Goal: Task Accomplishment & Management: Complete application form

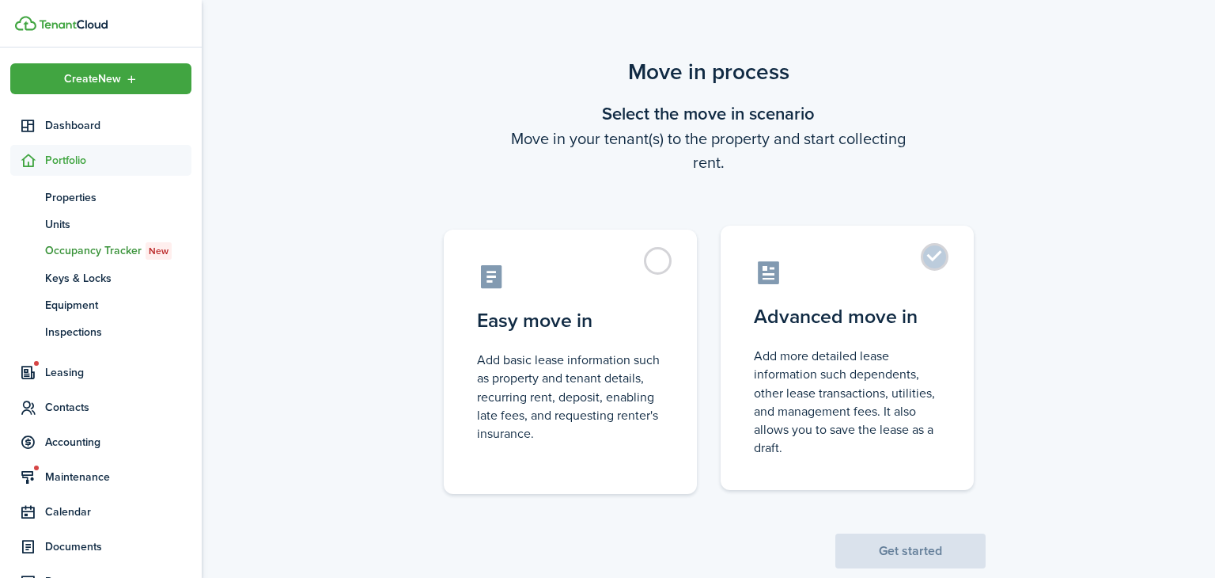
click at [896, 260] on control-radio-card-icon at bounding box center [847, 273] width 187 height 28
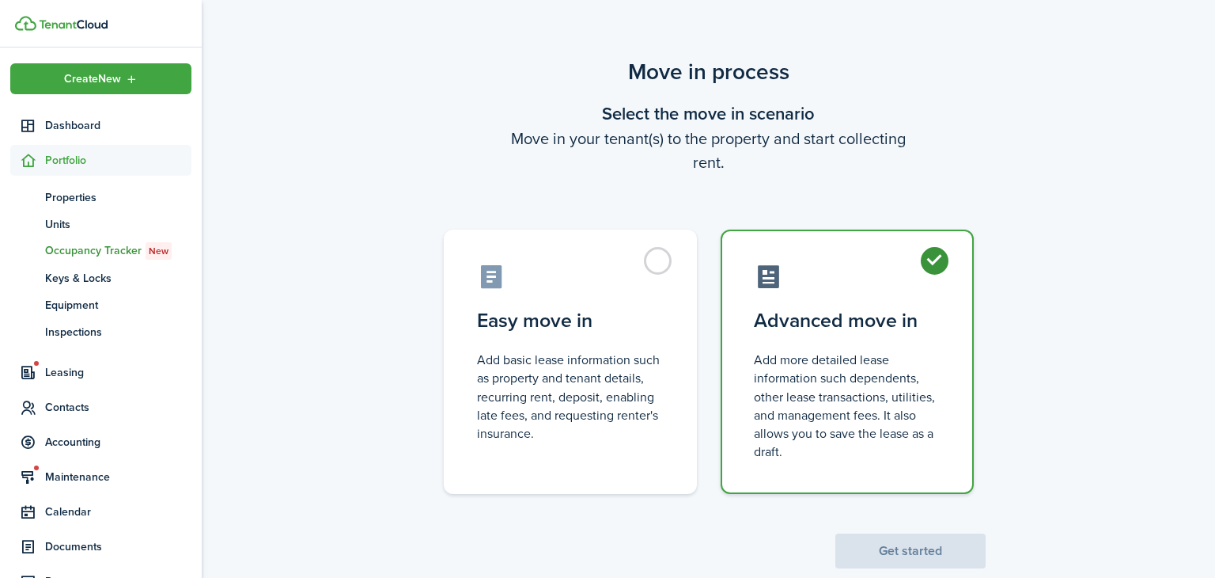
radio input "true"
click at [881, 559] on button "Get started" at bounding box center [911, 550] width 150 height 35
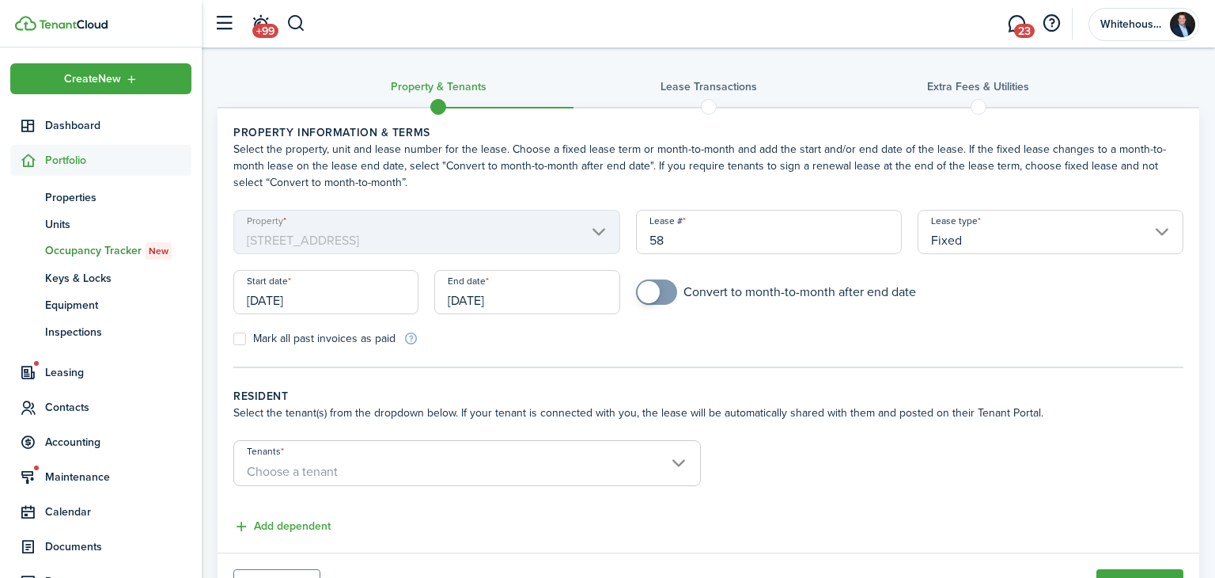
click at [343, 316] on div "Start date [DATE]" at bounding box center [326, 300] width 201 height 60
click at [333, 297] on input "[DATE]" at bounding box center [325, 292] width 185 height 44
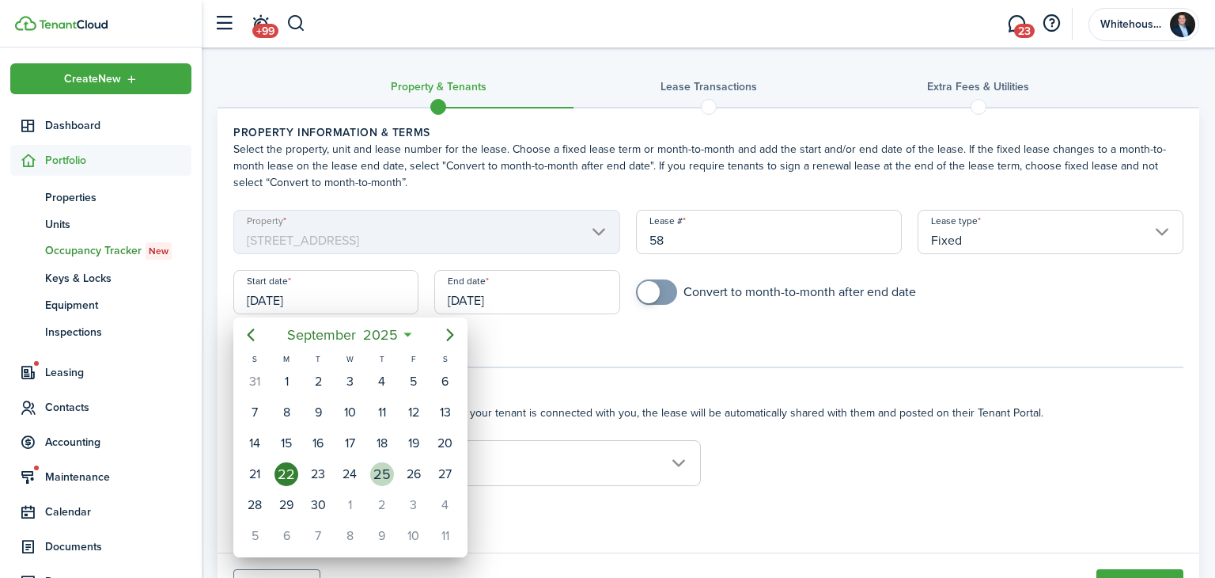
click at [386, 464] on div "25" at bounding box center [382, 474] width 24 height 24
type input "[DATE]"
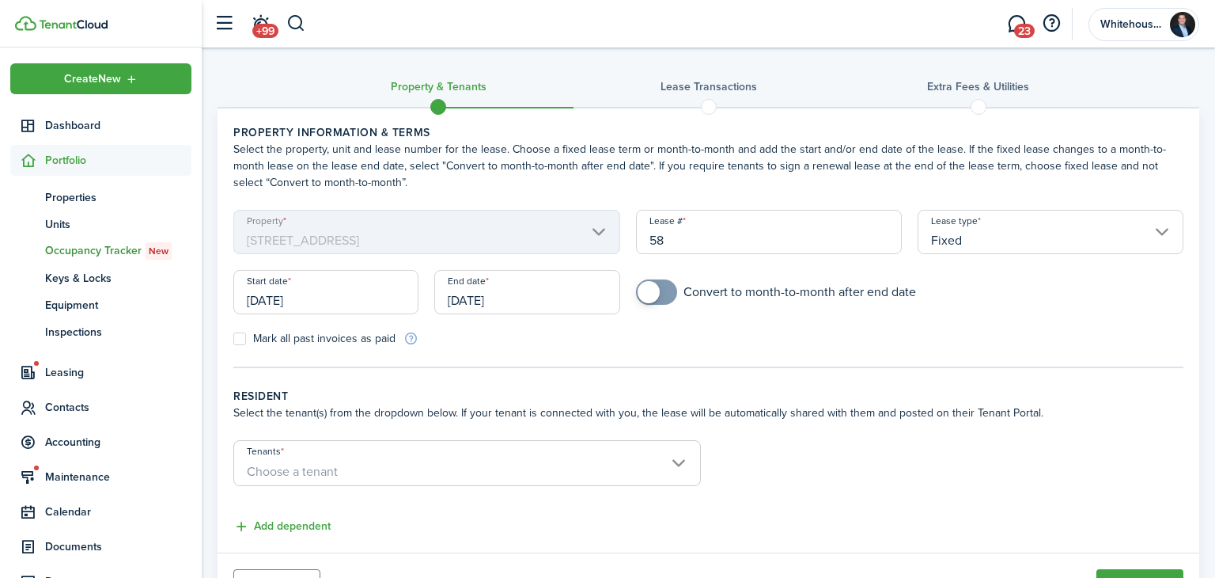
click at [496, 314] on div "End date [DATE]" at bounding box center [527, 300] width 201 height 60
click at [499, 309] on input "[DATE]" at bounding box center [526, 292] width 185 height 44
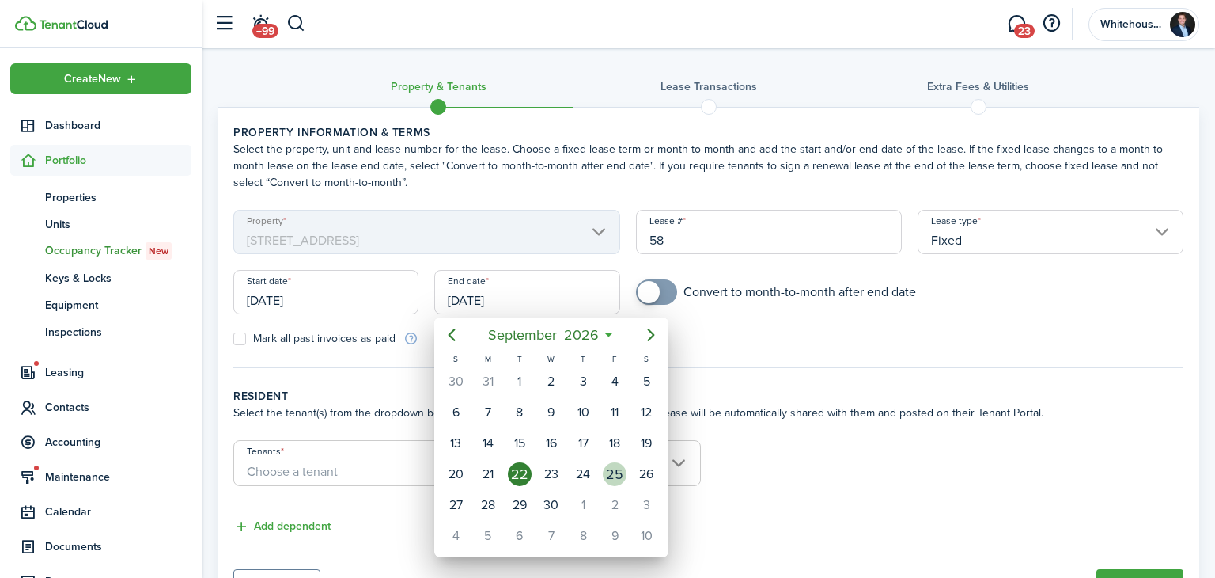
click at [602, 465] on div "25" at bounding box center [615, 474] width 32 height 30
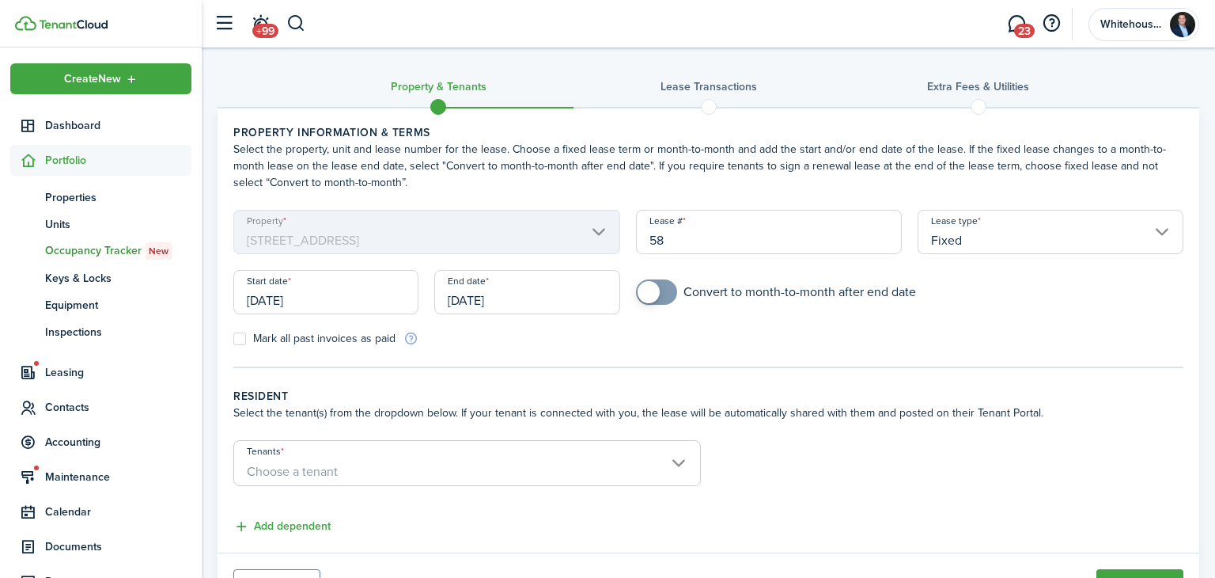
click at [525, 290] on input "[DATE]" at bounding box center [526, 292] width 185 height 44
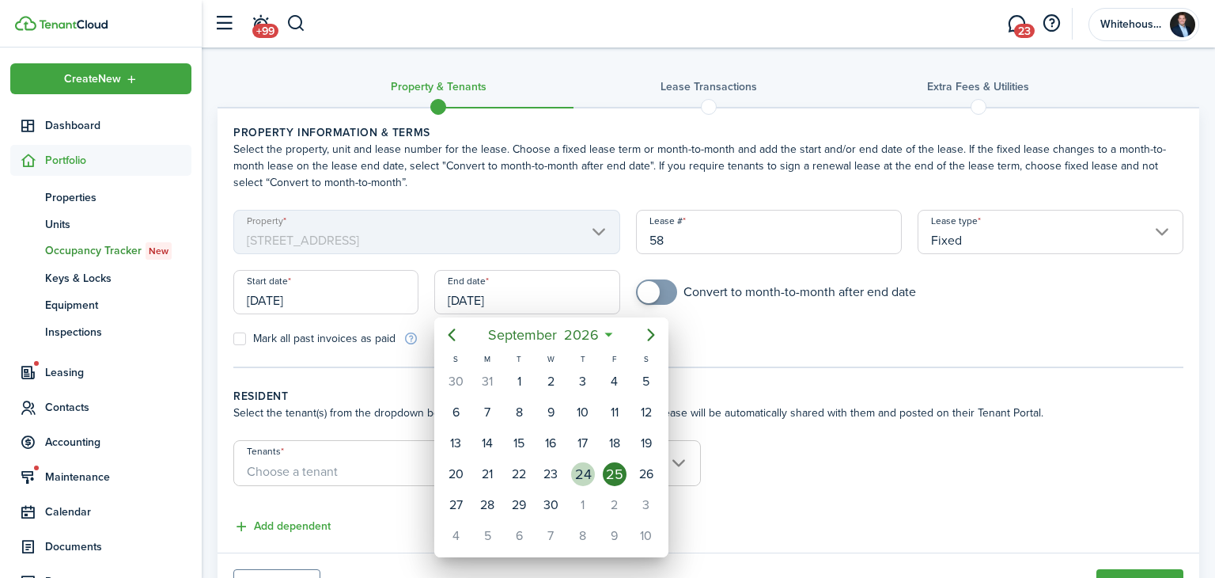
click at [575, 459] on div "24" at bounding box center [583, 474] width 32 height 30
type input "[DATE]"
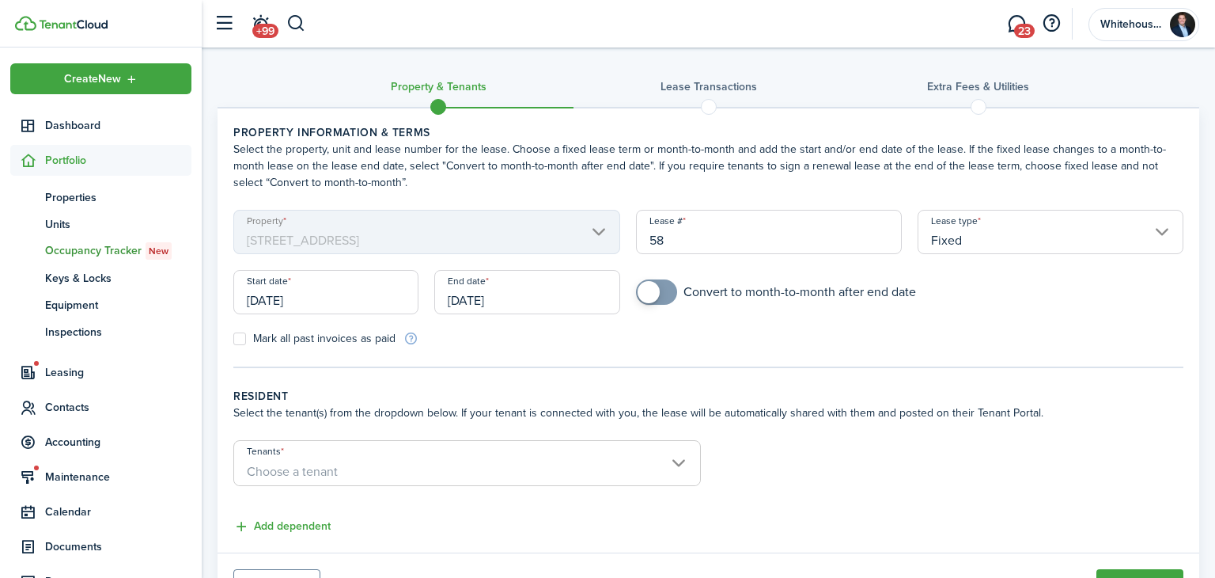
click at [637, 366] on tc-wizard-step "Property information & terms Select the property, unit and lease number for the…" at bounding box center [708, 246] width 950 height 244
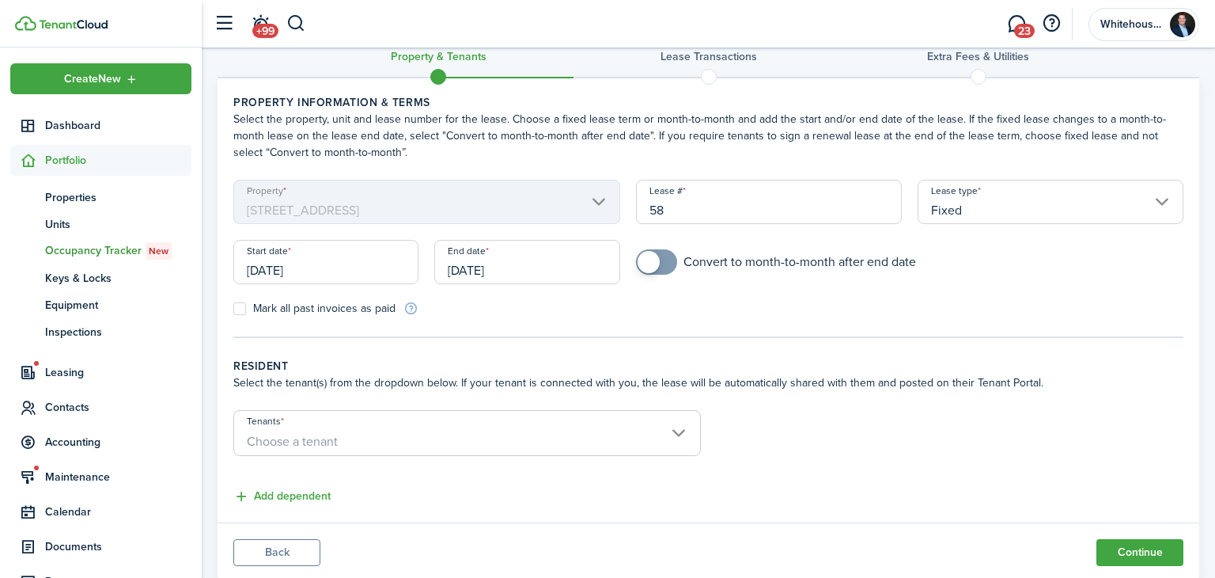
scroll to position [50, 0]
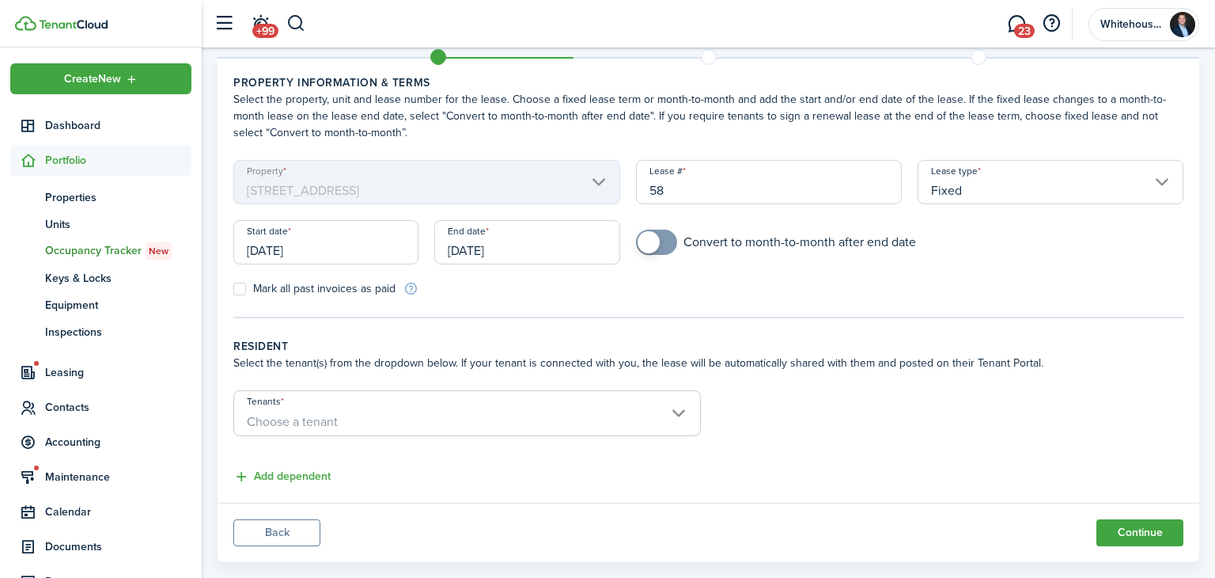
click at [472, 423] on span "Choose a tenant" at bounding box center [467, 421] width 466 height 27
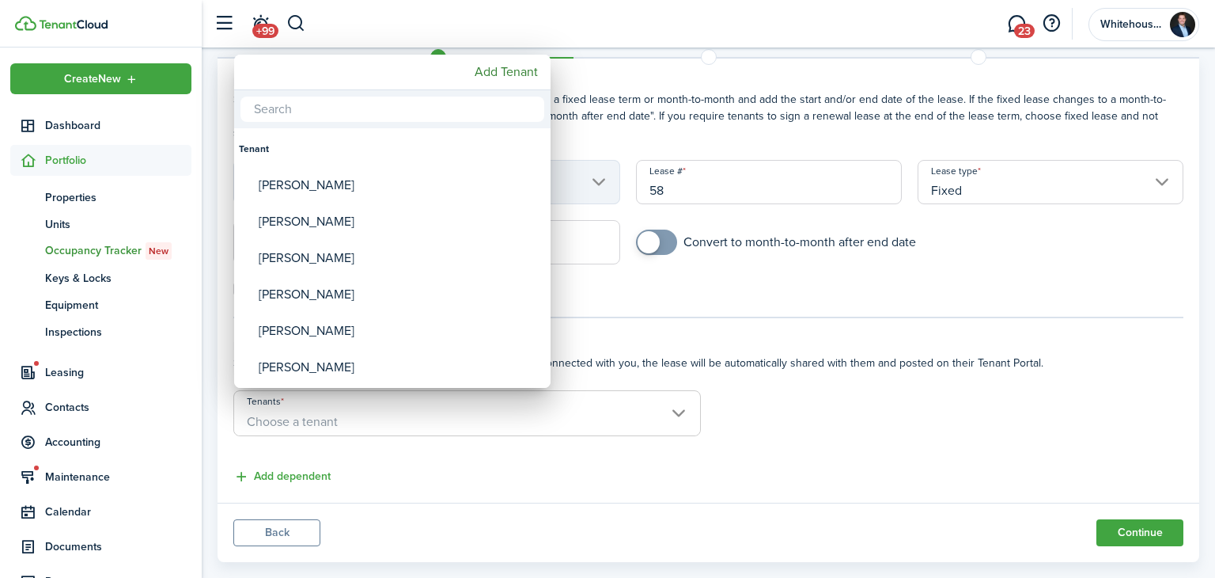
click at [320, 475] on div at bounding box center [607, 288] width 1469 height 831
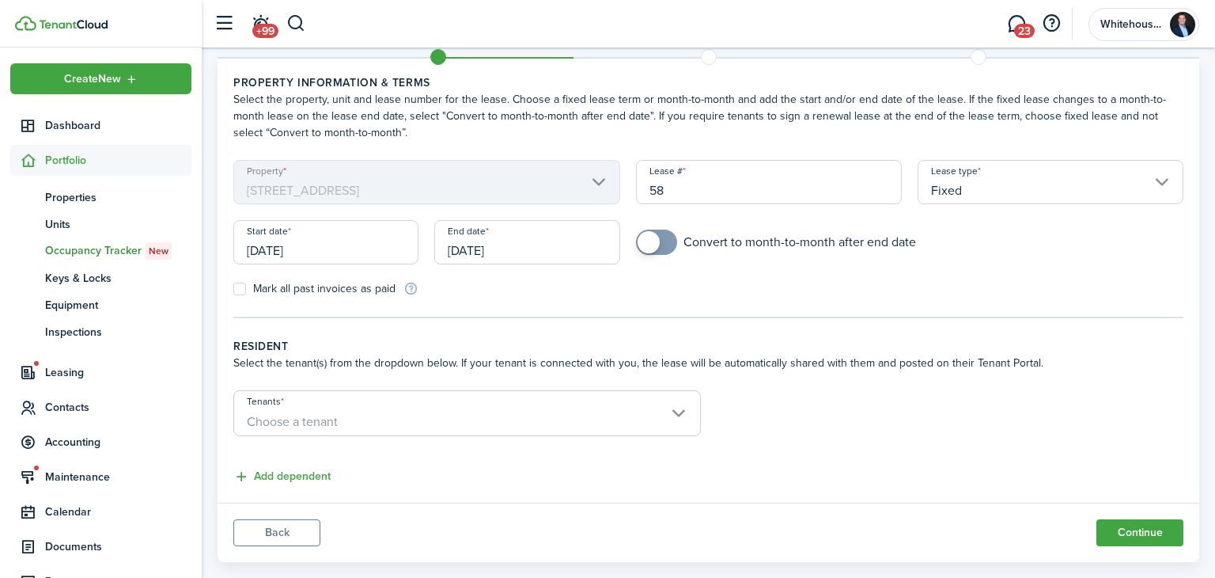
click at [332, 418] on span "Choose a tenant" at bounding box center [292, 421] width 91 height 18
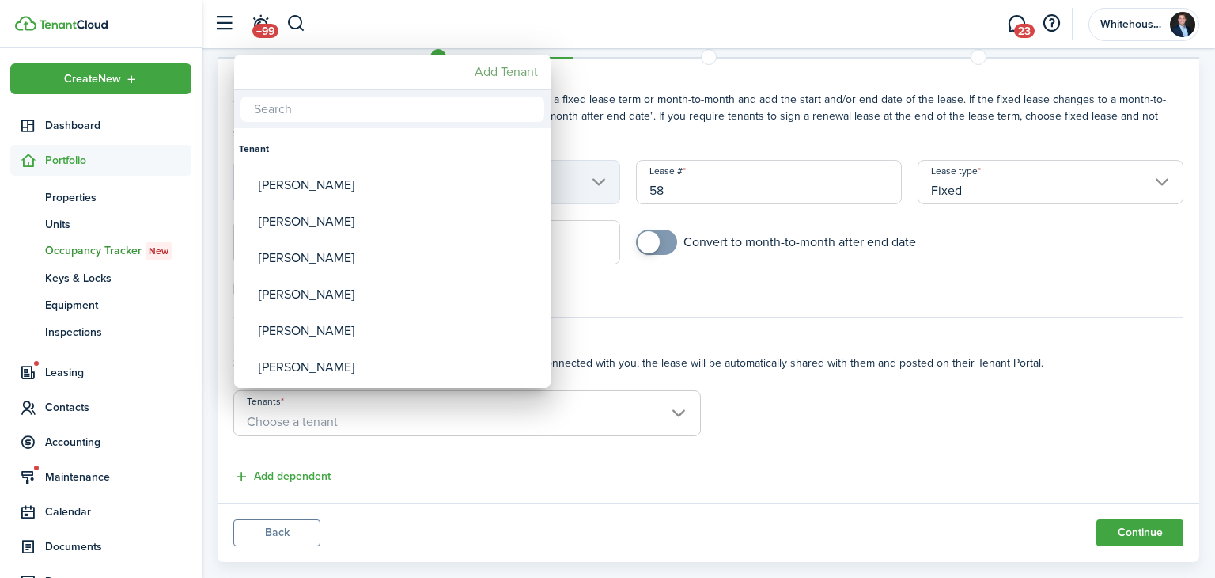
click at [476, 71] on mbsc-button "Add Tenant" at bounding box center [506, 72] width 76 height 28
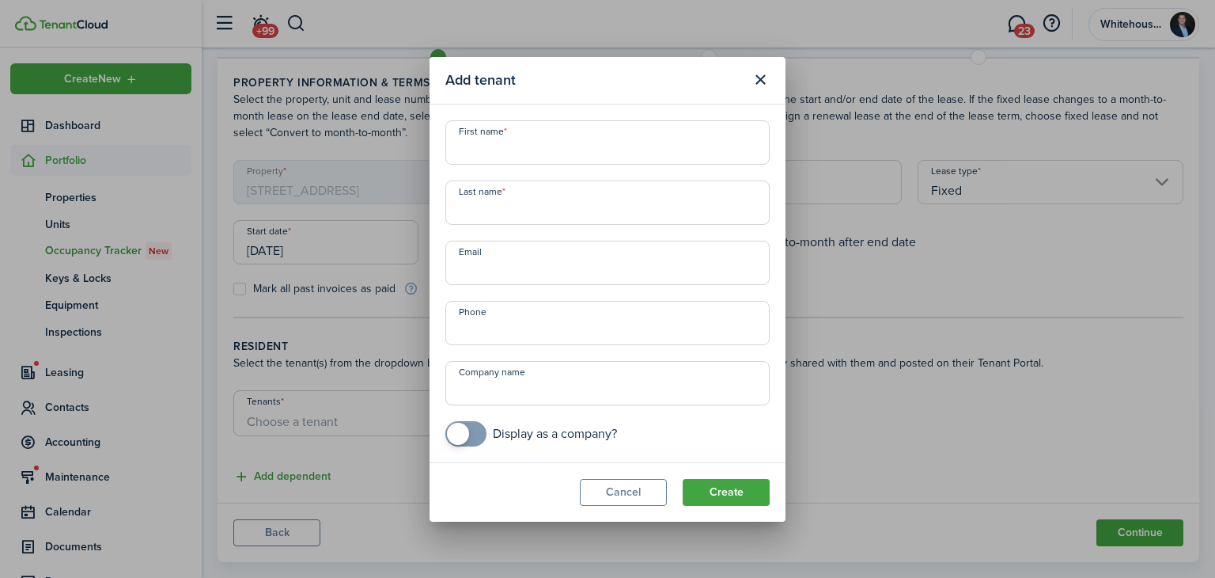
click at [527, 138] on input "First name" at bounding box center [608, 142] width 324 height 44
type input "Faith"
click at [518, 208] on input "Last name" at bounding box center [608, 202] width 324 height 44
type input "Yorker"
click at [487, 274] on input "Email" at bounding box center [608, 263] width 324 height 44
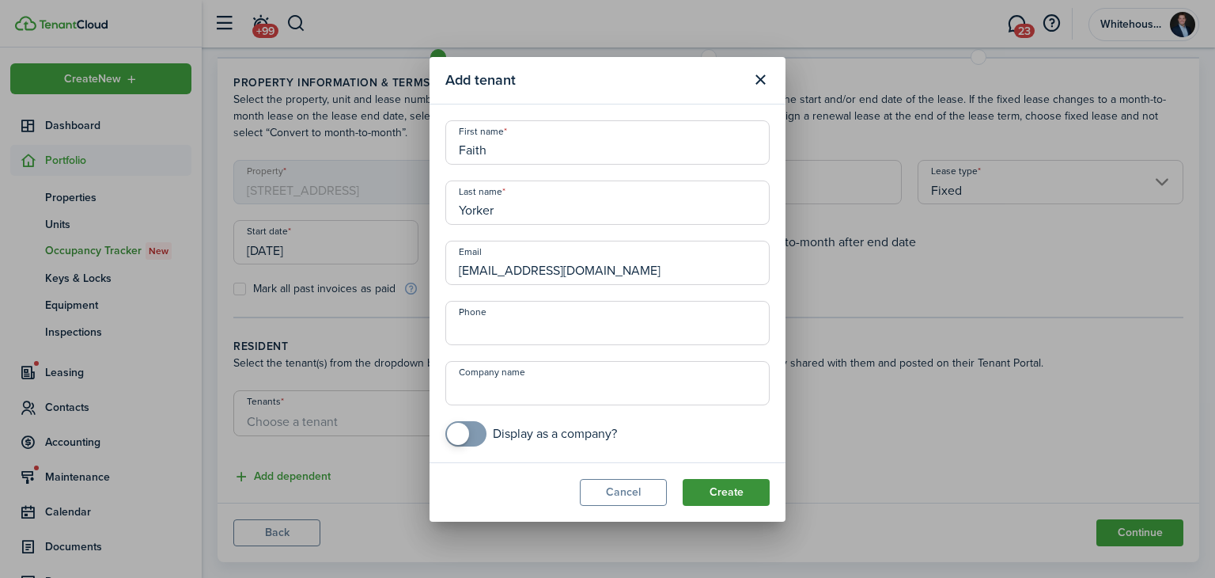
type input "[EMAIL_ADDRESS][DOMAIN_NAME]"
click at [720, 482] on button "Create" at bounding box center [726, 492] width 87 height 27
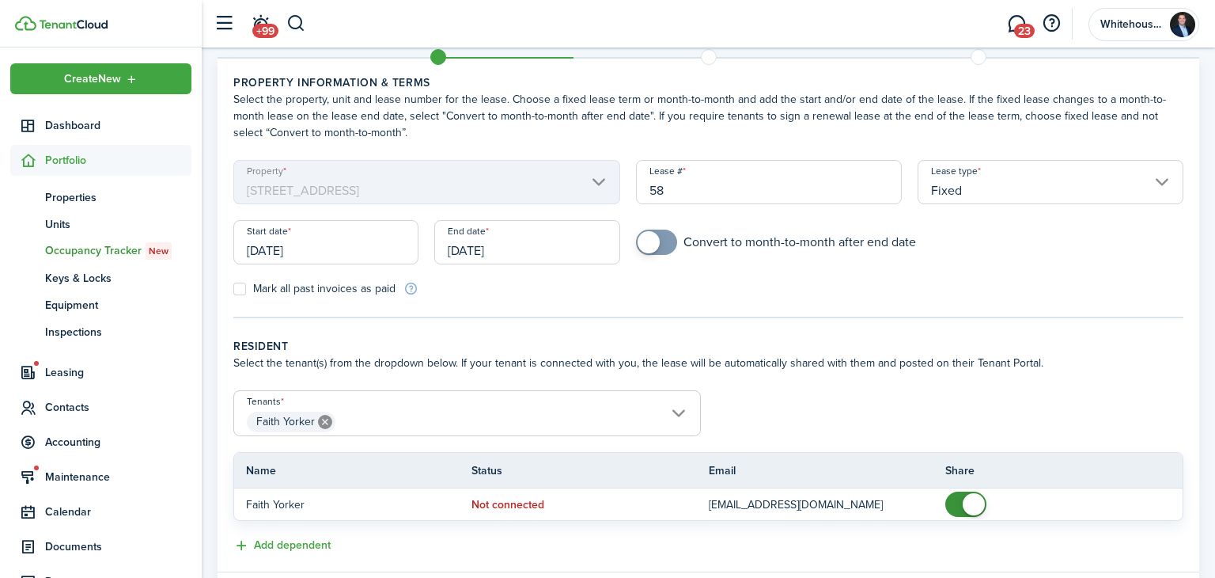
click at [650, 412] on span "Faith Yorker" at bounding box center [467, 421] width 466 height 27
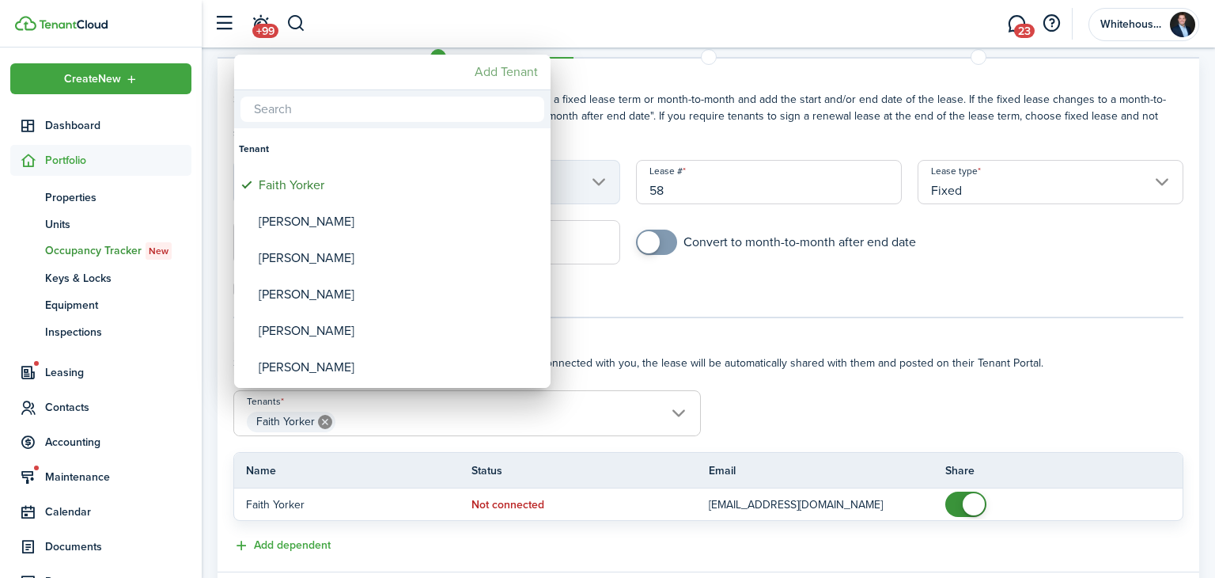
click at [490, 66] on mbsc-button "Add Tenant" at bounding box center [506, 72] width 76 height 28
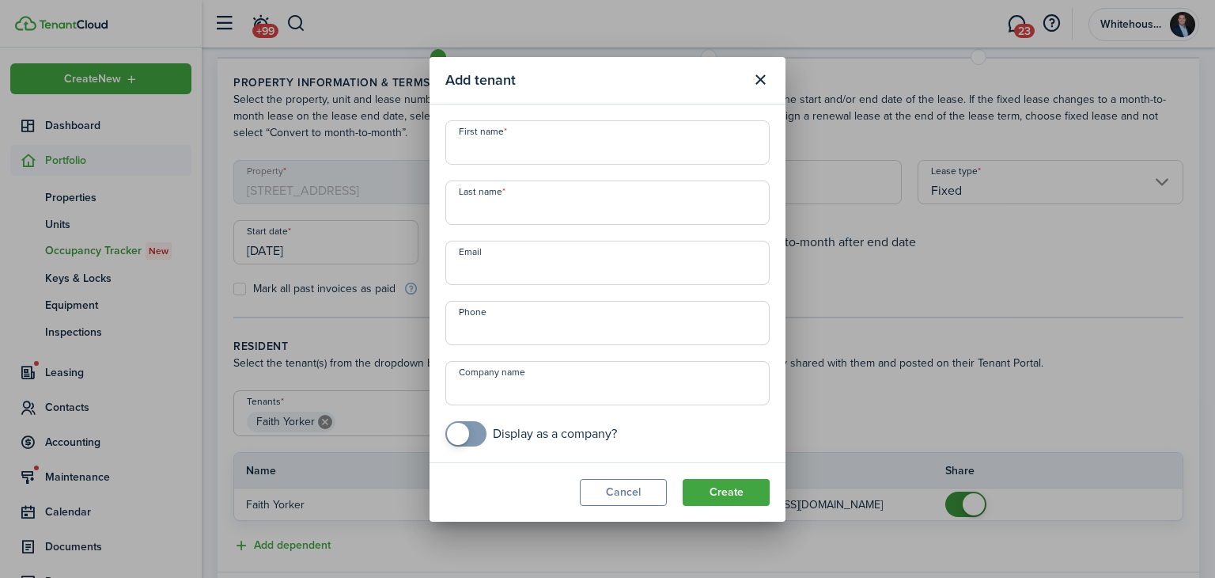
click at [499, 161] on input "First name" at bounding box center [608, 142] width 324 height 44
type input "D"
type input "Jamario"
click at [518, 221] on input "Last name" at bounding box center [608, 202] width 324 height 44
type input "Yorker"
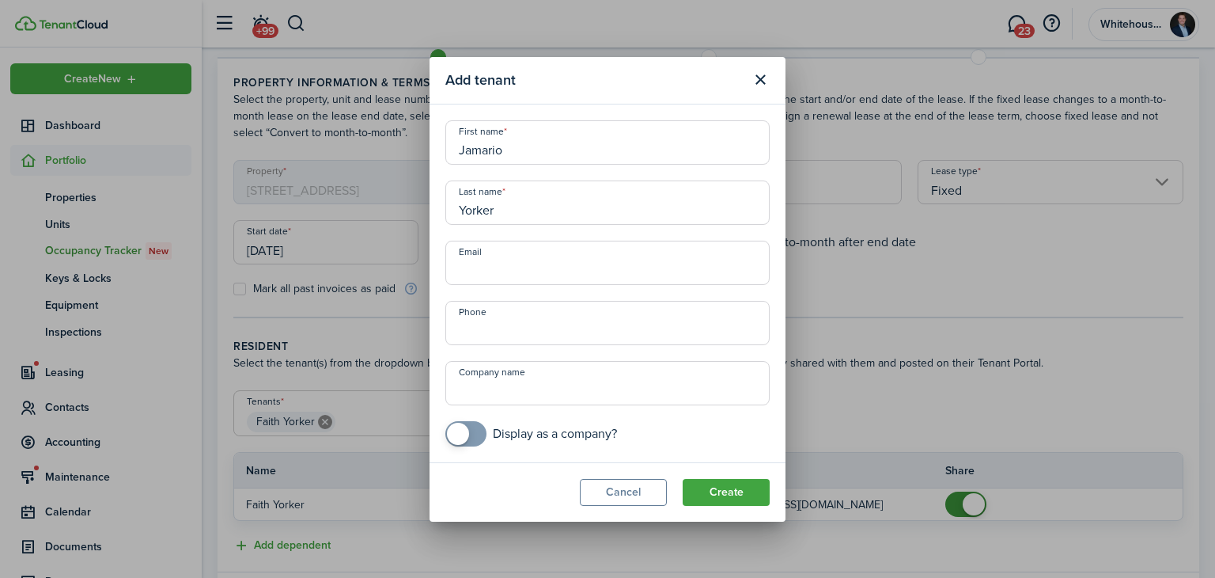
click at [567, 271] on input "Email" at bounding box center [608, 263] width 324 height 44
type input "[EMAIL_ADDRESS][DOMAIN_NAME]"
click at [572, 311] on input "+1" at bounding box center [608, 323] width 324 height 44
type input "[PHONE_NUMBER]"
click at [738, 491] on button "Create" at bounding box center [726, 492] width 87 height 27
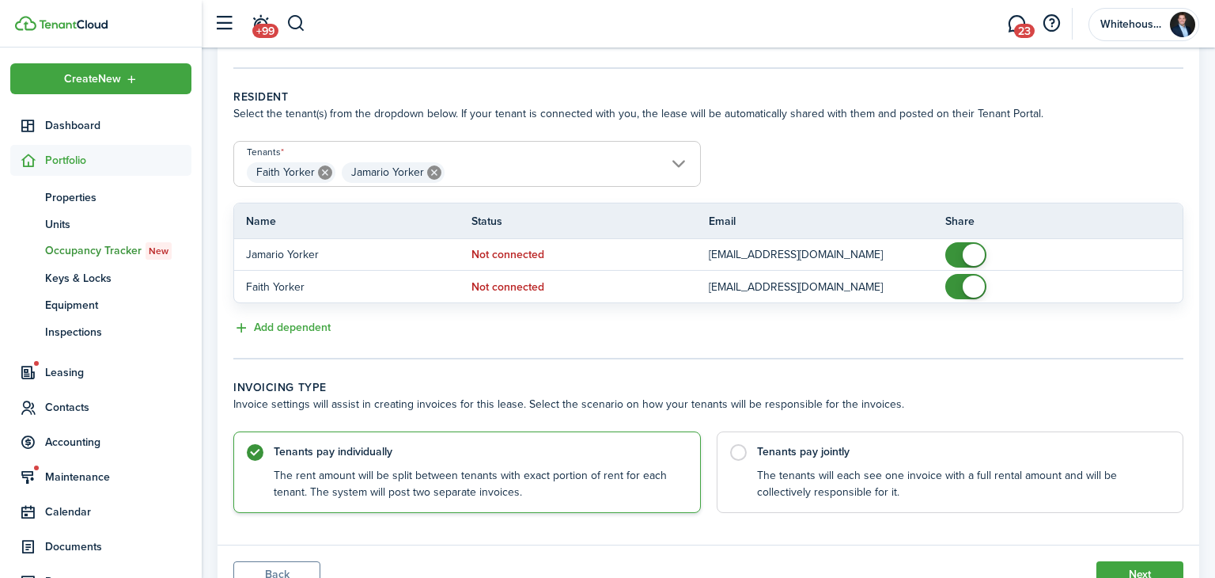
scroll to position [326, 0]
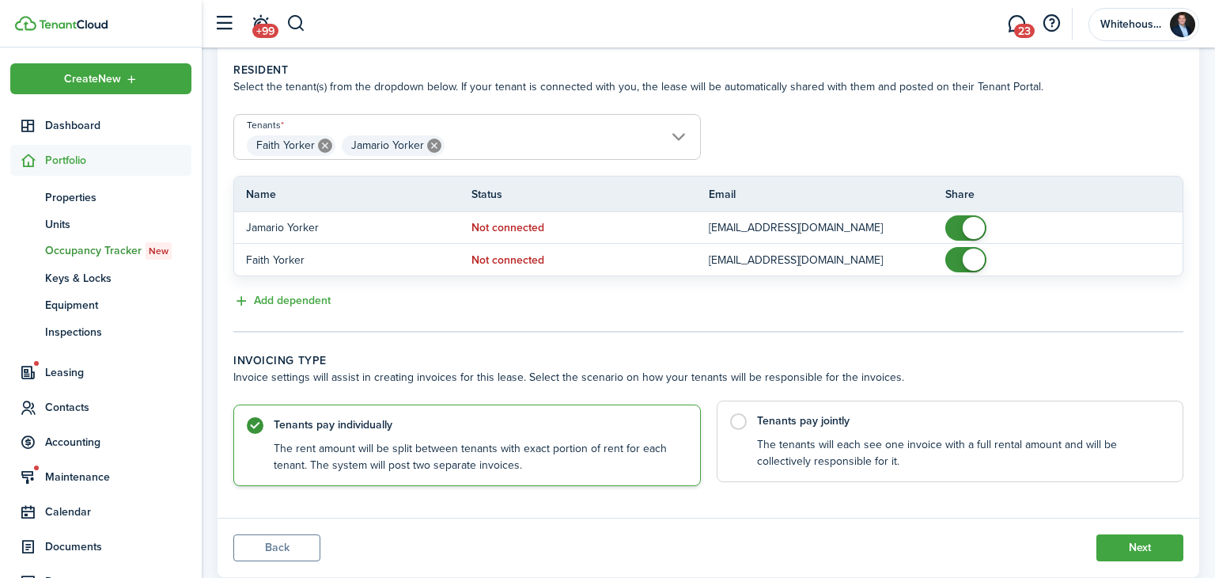
click at [961, 460] on control-radio-card-description "The tenants will each see one invoice with a full rental amount and will be col…" at bounding box center [962, 453] width 411 height 32
radio input "false"
radio input "true"
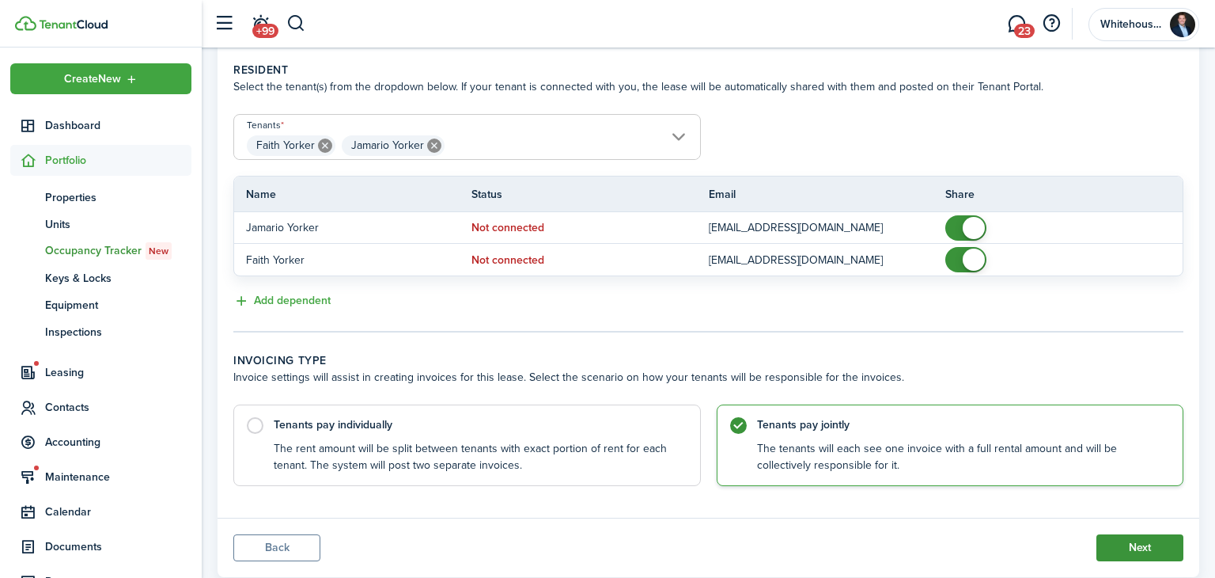
click at [1141, 534] on button "Next" at bounding box center [1140, 547] width 87 height 27
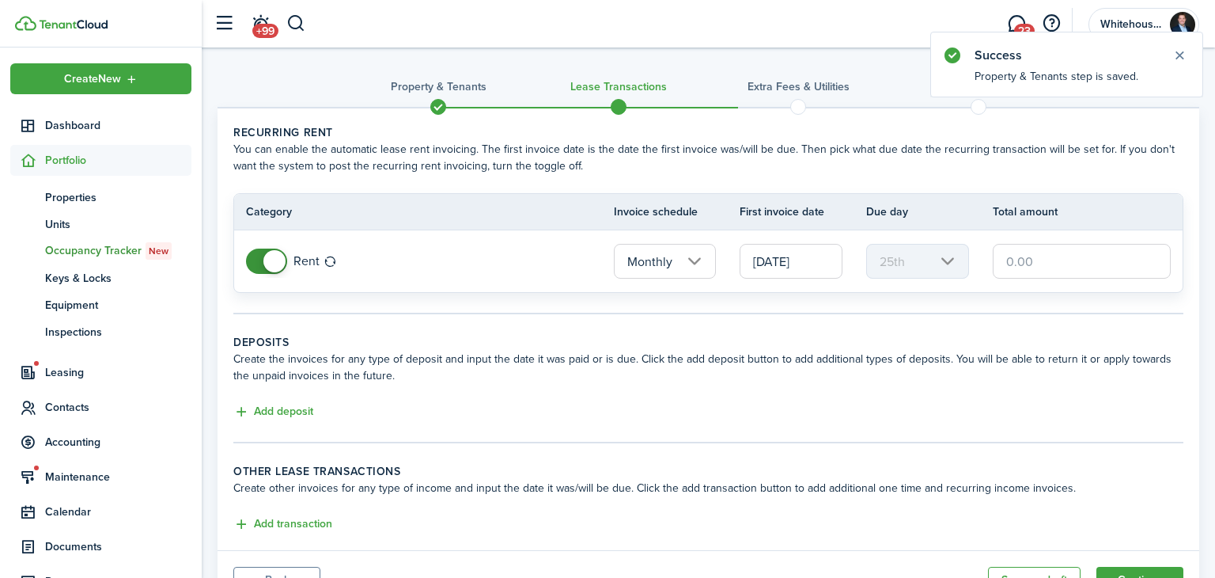
scroll to position [18, 0]
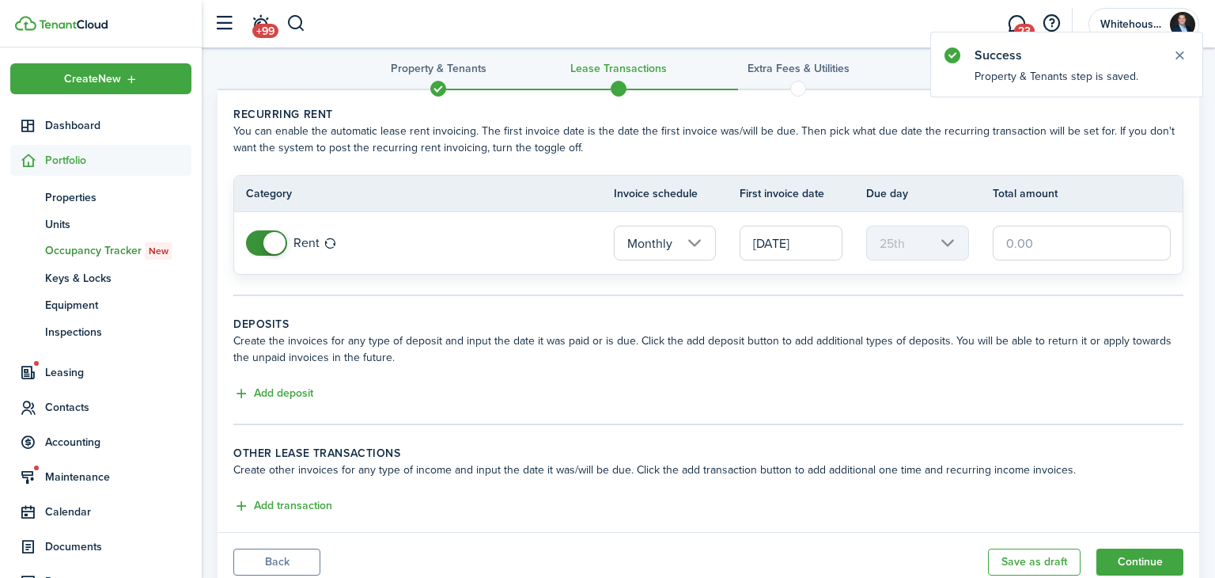
click at [1044, 243] on input "text" at bounding box center [1082, 243] width 178 height 35
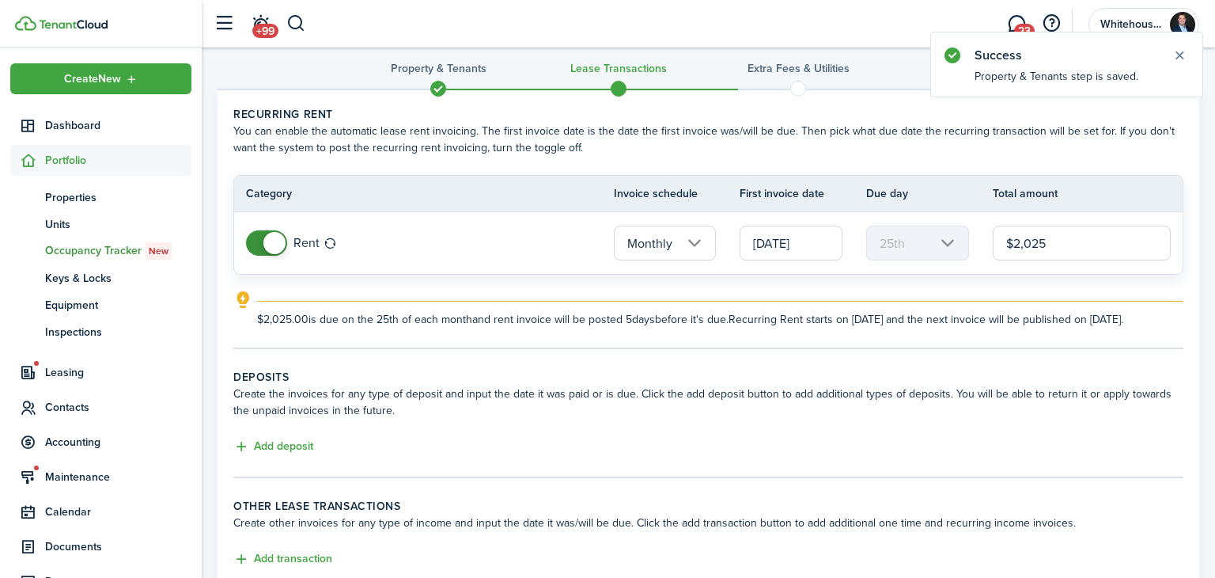
type input "$2,025.00"
click at [1000, 303] on div "$2,025.00 is due on the 25th of each month and rent invoice will be posted 5 da…" at bounding box center [720, 314] width 927 height 27
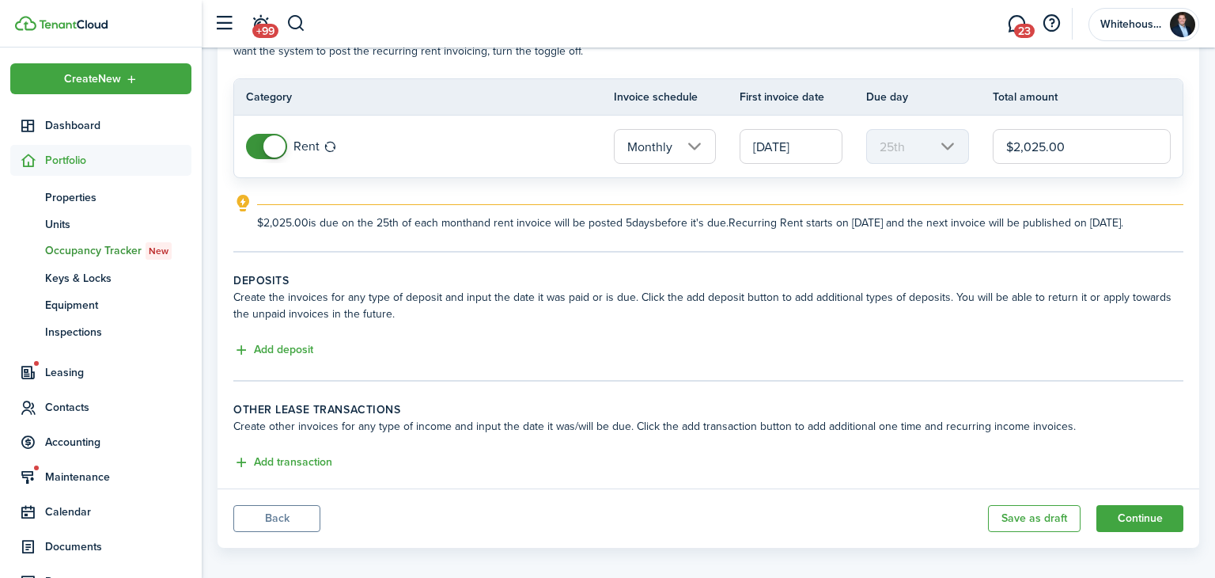
scroll to position [142, 0]
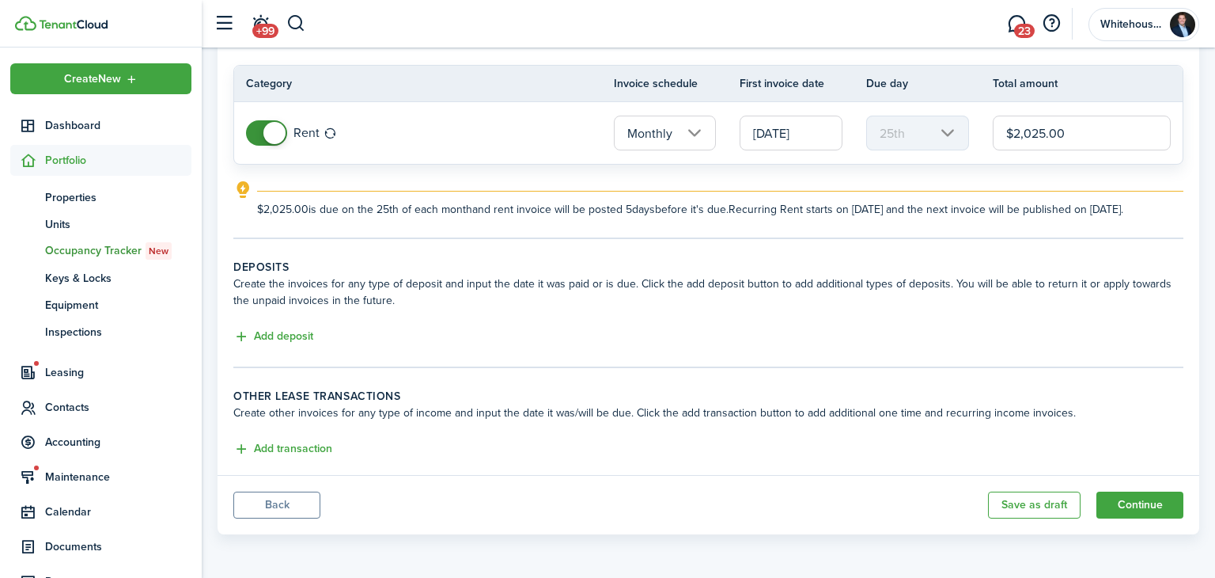
click at [817, 127] on input "[DATE]" at bounding box center [791, 133] width 103 height 35
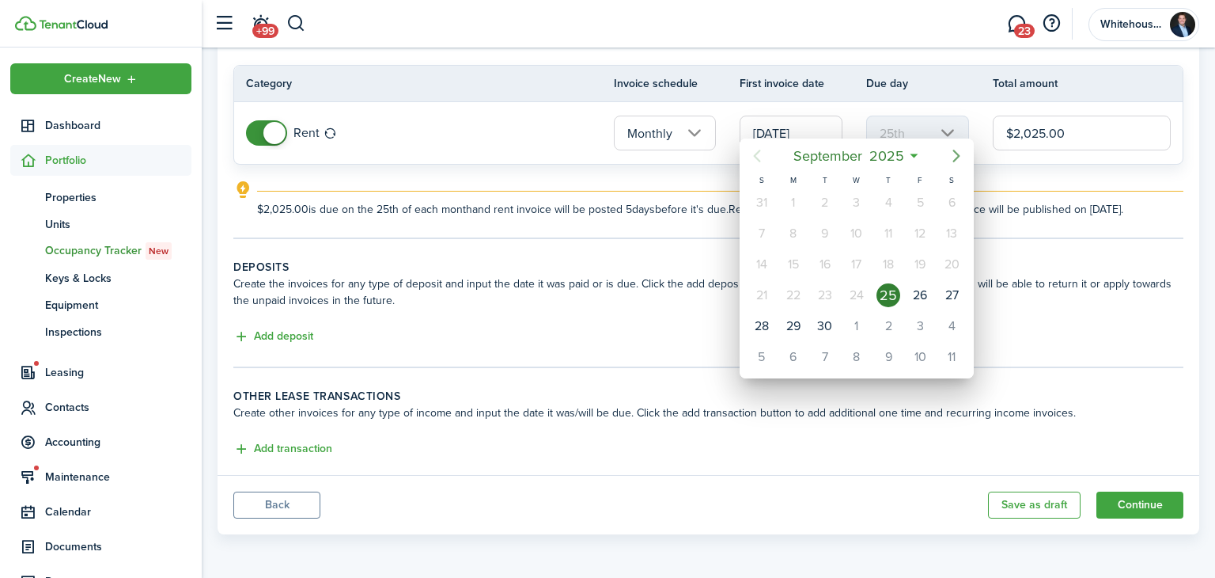
click at [952, 146] on icon "Next page" at bounding box center [956, 155] width 19 height 19
click at [954, 294] on div "25" at bounding box center [952, 295] width 24 height 24
type input "[DATE]"
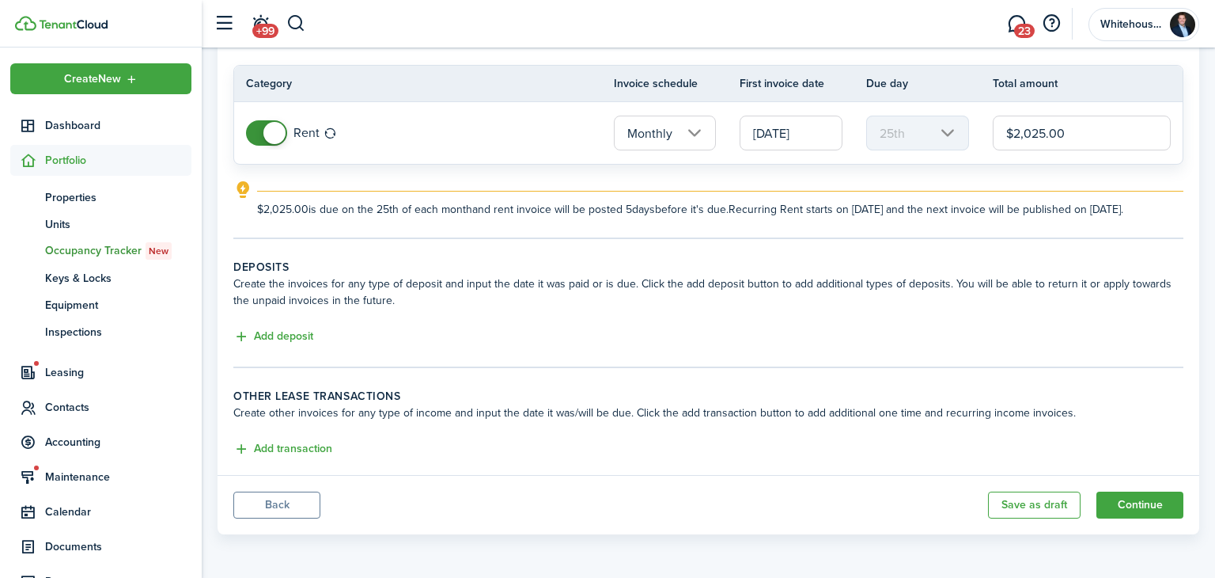
click at [954, 294] on wizard-step-header-description "Create the invoices for any type of deposit and input the date it was paid or i…" at bounding box center [708, 291] width 950 height 33
click at [1147, 498] on button "Continue" at bounding box center [1140, 504] width 87 height 27
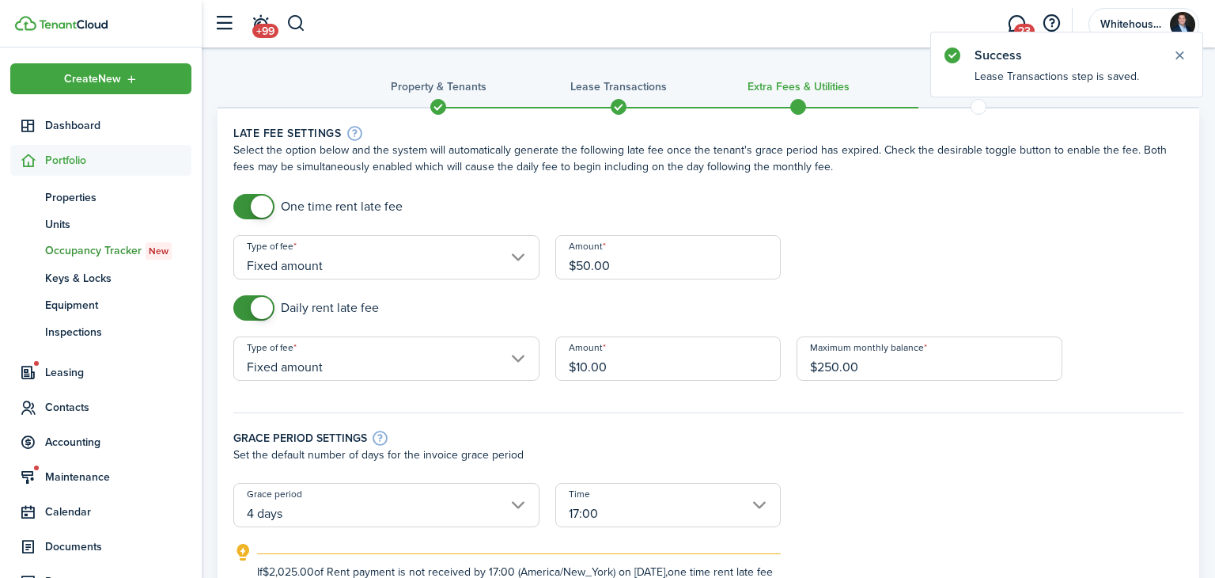
click at [836, 362] on input "$250.00" at bounding box center [930, 358] width 266 height 44
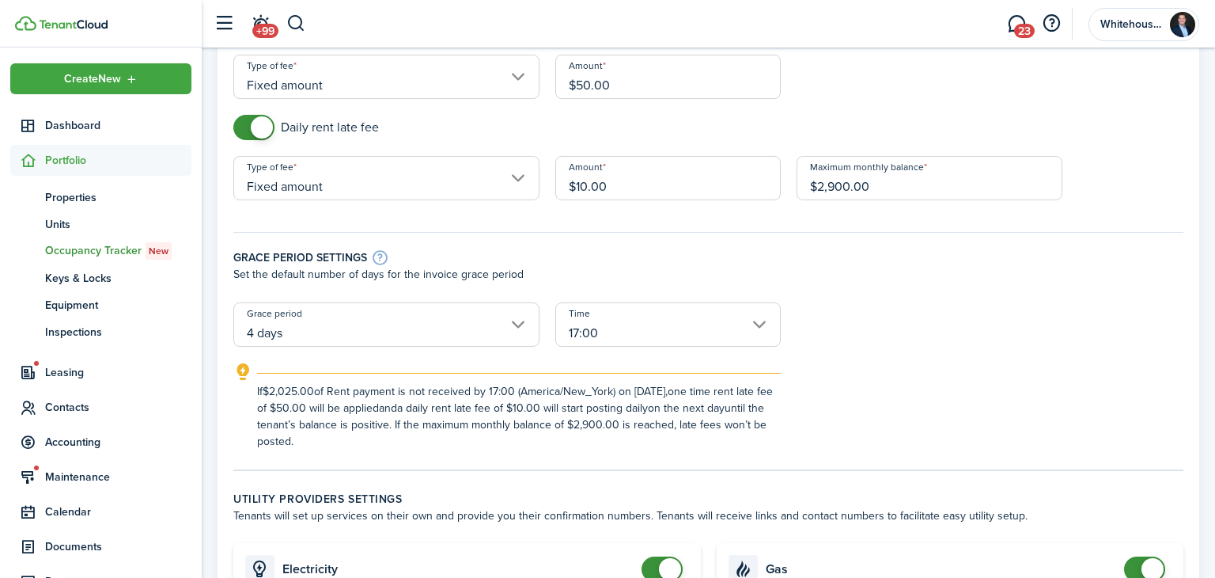
type input "$2,900.00"
click at [787, 356] on div "Time 17:00" at bounding box center [668, 332] width 241 height 60
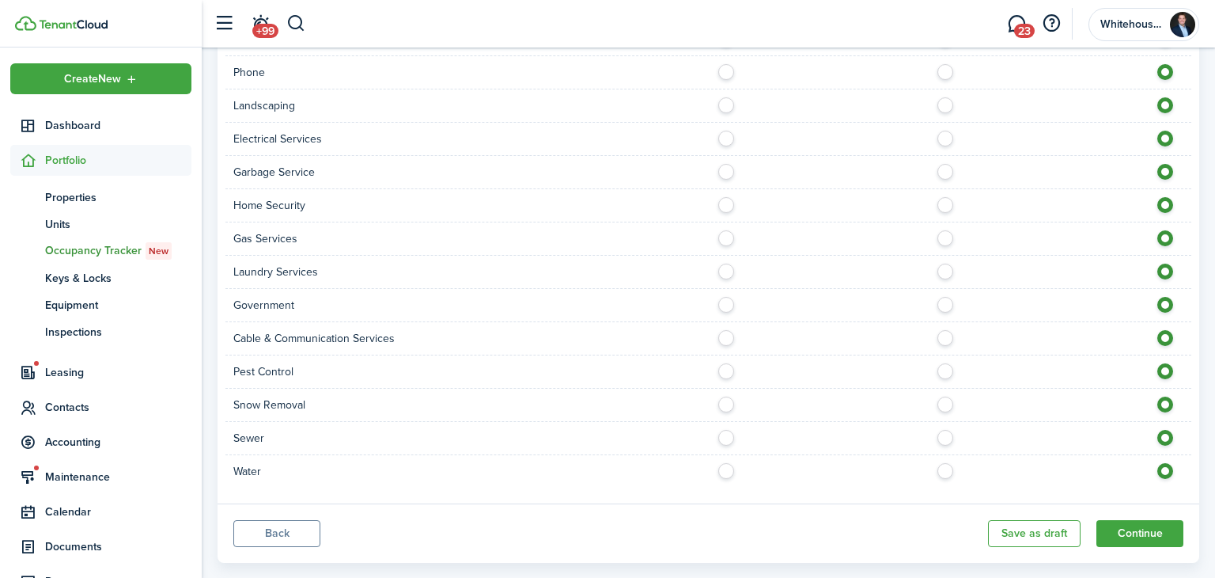
scroll to position [1222, 0]
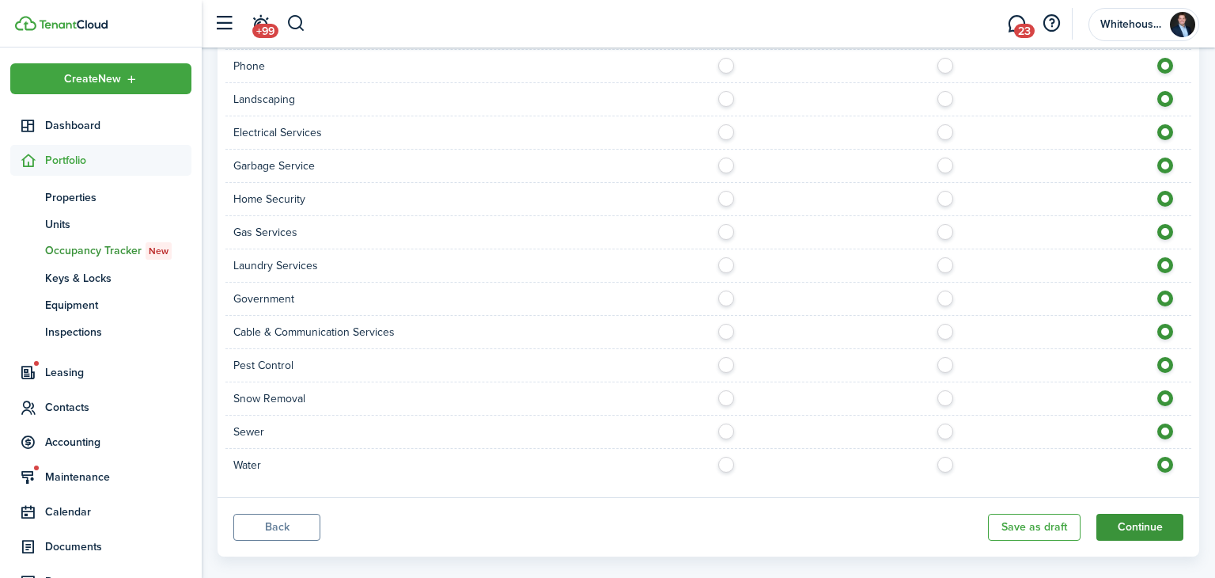
click at [1122, 521] on button "Continue" at bounding box center [1140, 527] width 87 height 27
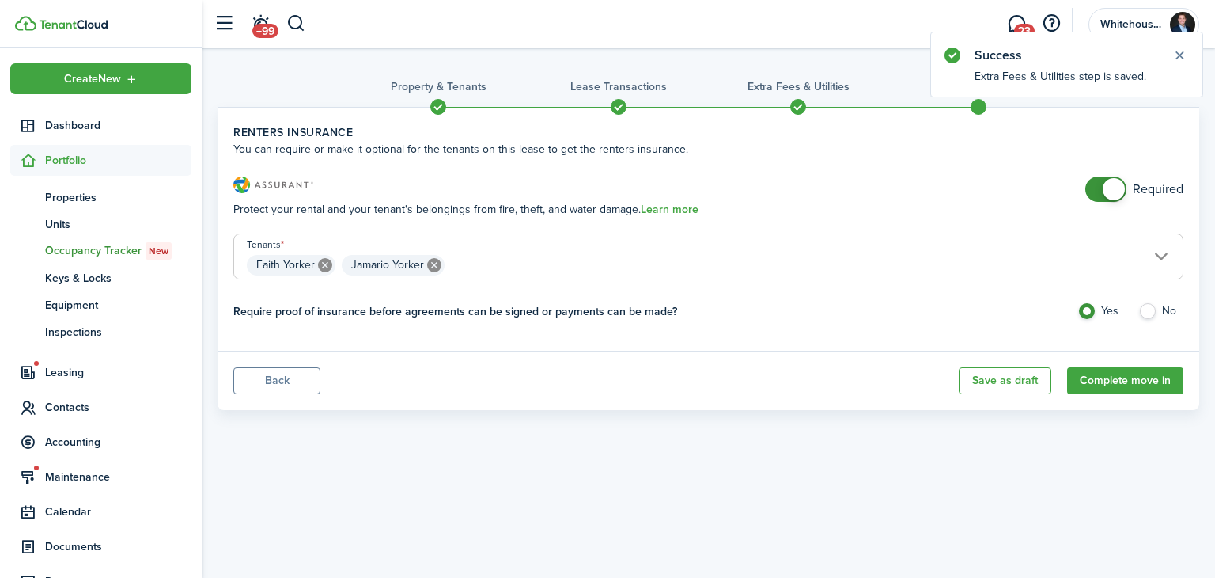
checkbox input "false"
click at [1098, 193] on span at bounding box center [1106, 188] width 16 height 25
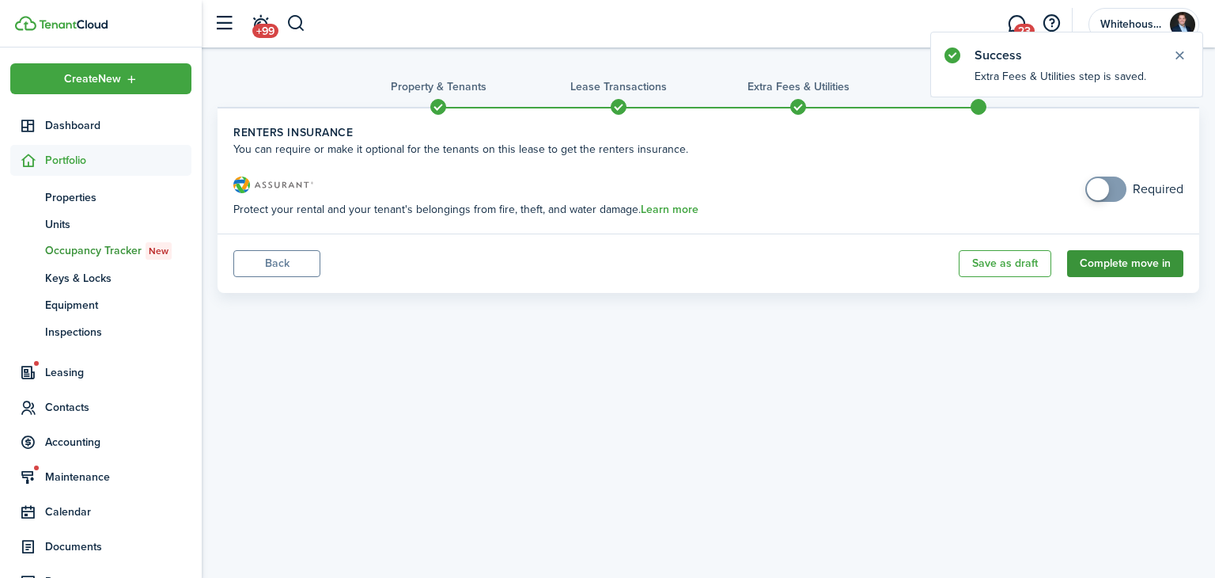
click at [1165, 259] on button "Complete move in" at bounding box center [1126, 263] width 116 height 27
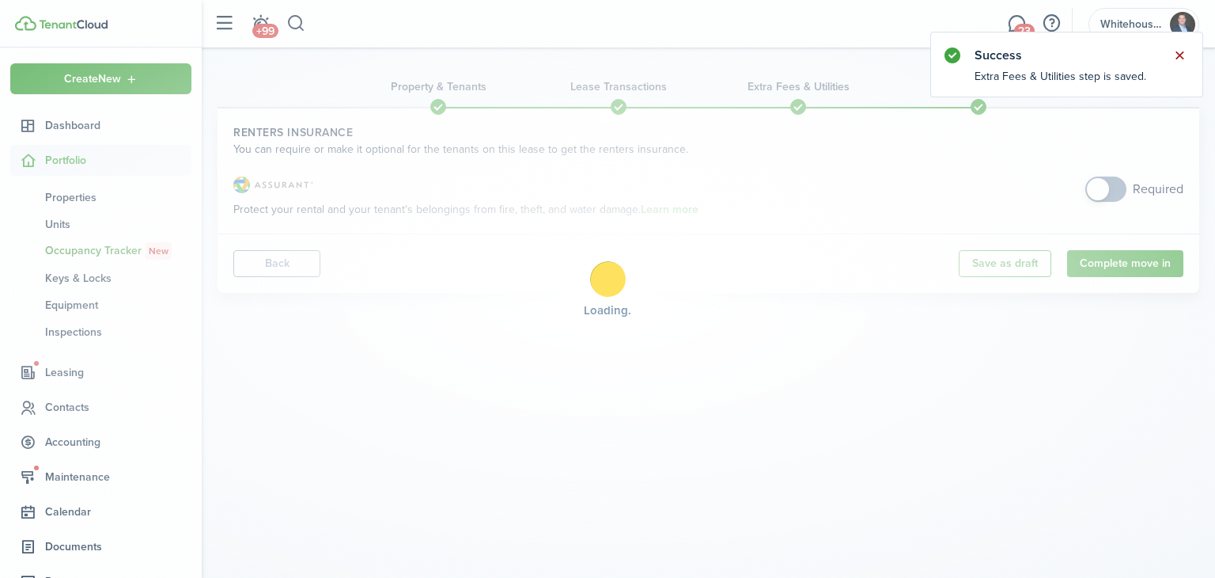
click at [1175, 52] on button "Close notify" at bounding box center [1180, 55] width 22 height 22
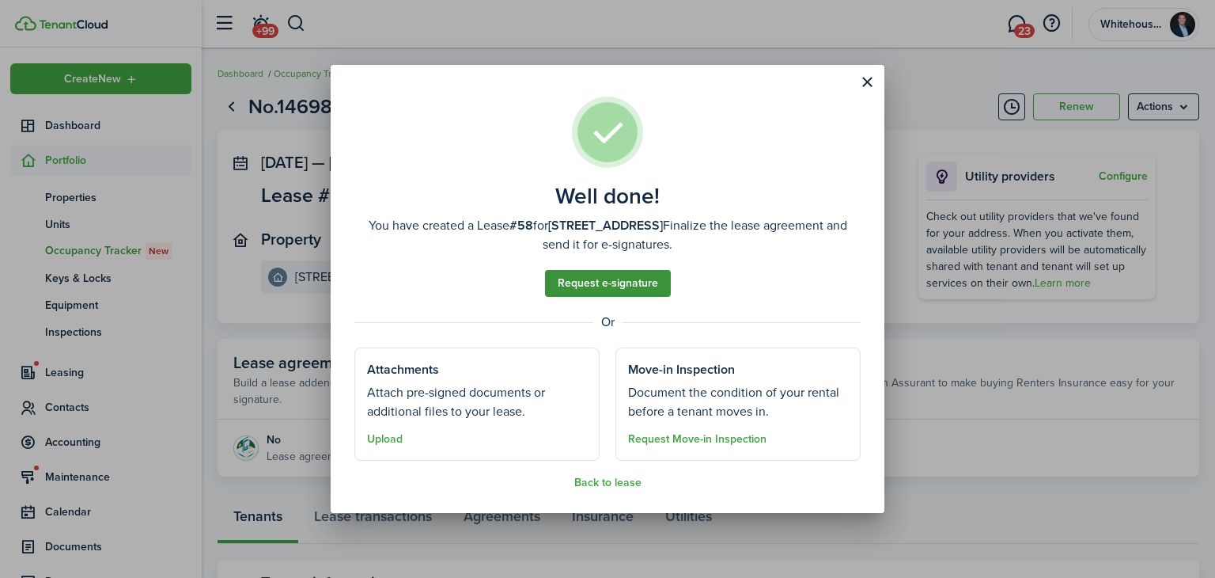
click at [644, 279] on link "Request e-signature" at bounding box center [608, 283] width 126 height 27
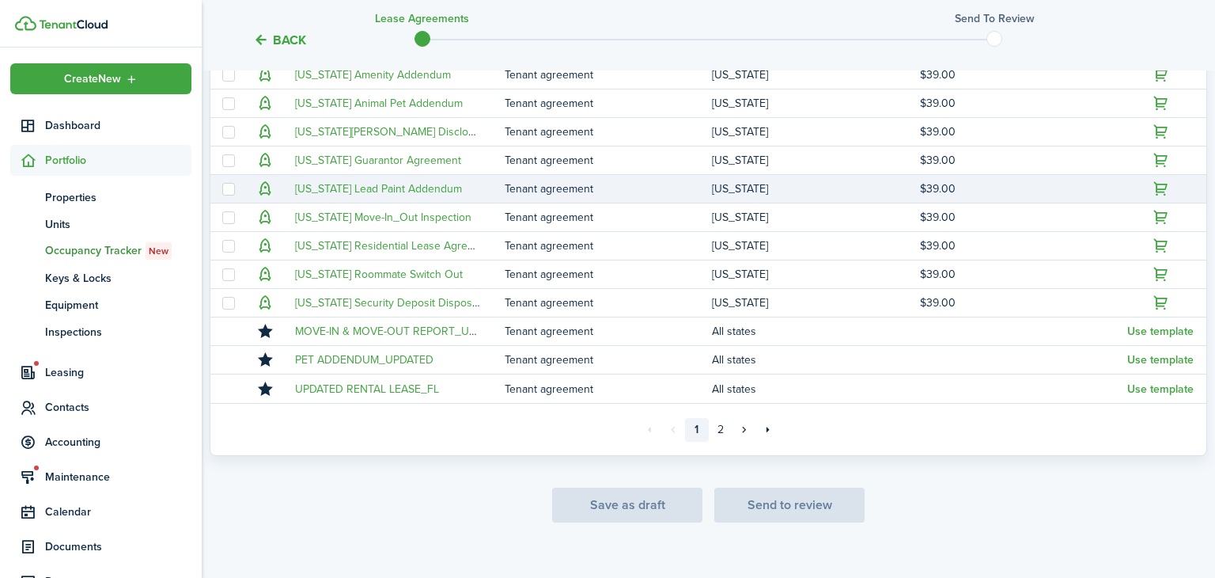
scroll to position [402, 0]
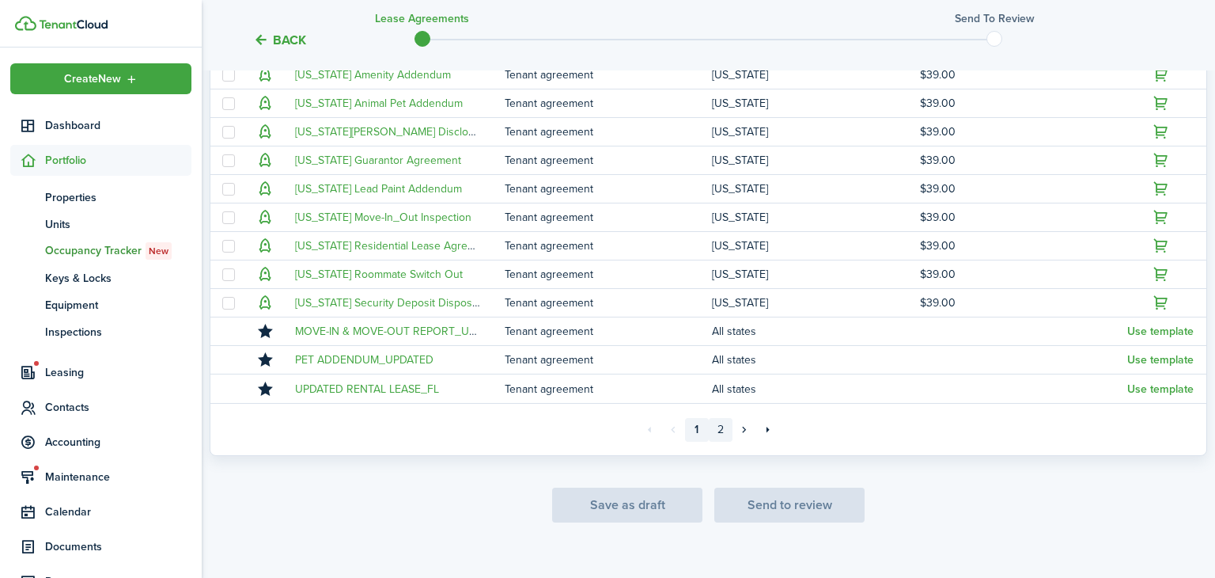
click at [727, 423] on link "2" at bounding box center [721, 430] width 24 height 24
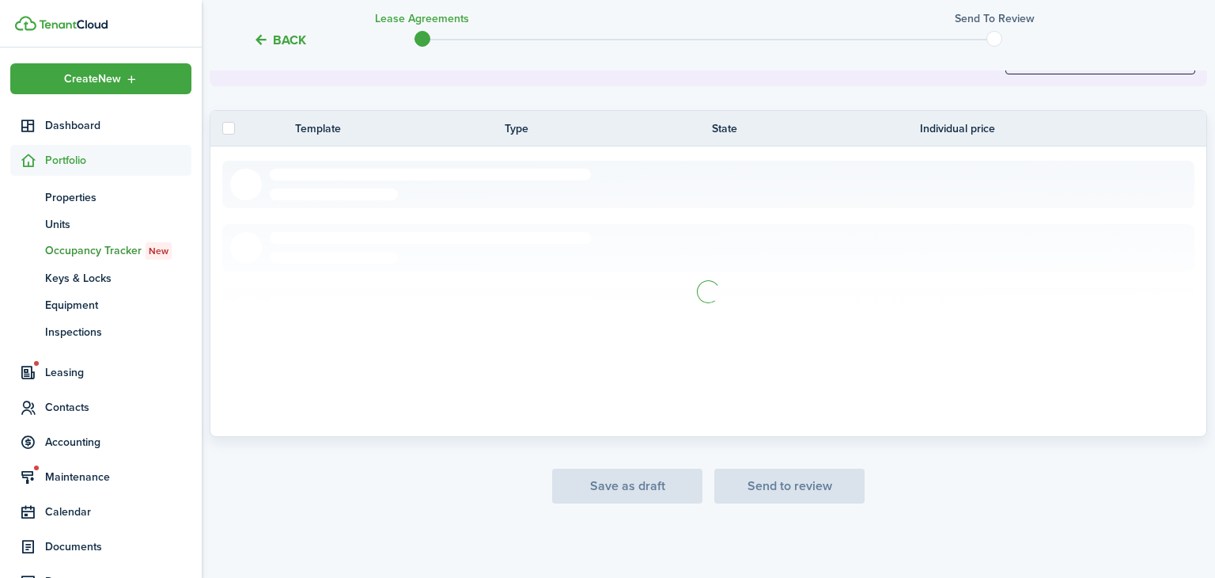
scroll to position [364, 0]
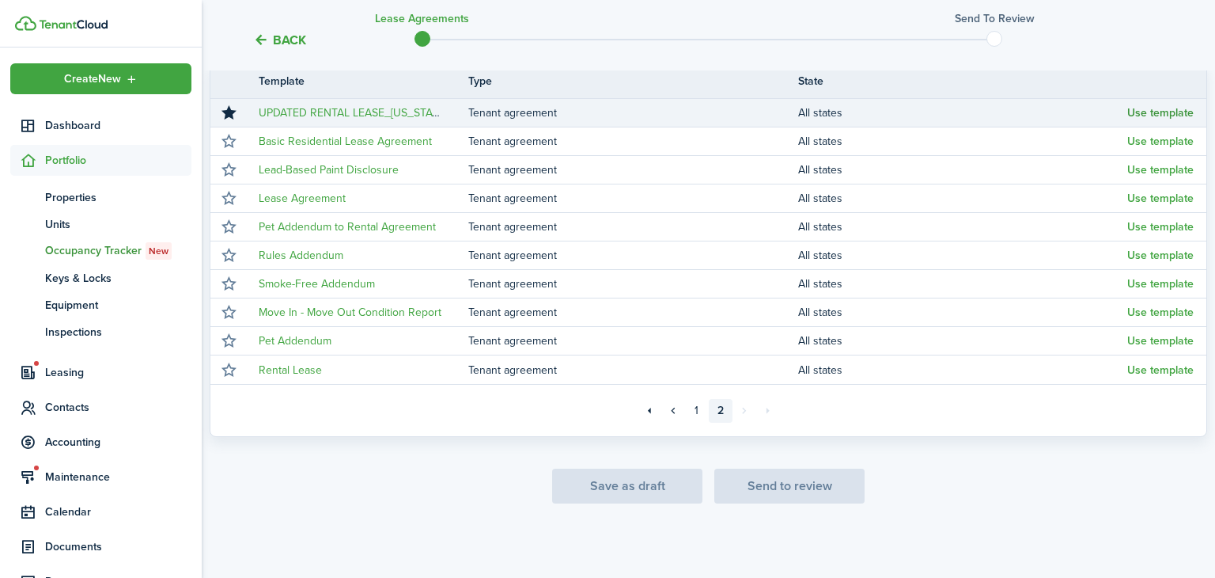
click at [1159, 109] on button "Use template" at bounding box center [1161, 113] width 66 height 13
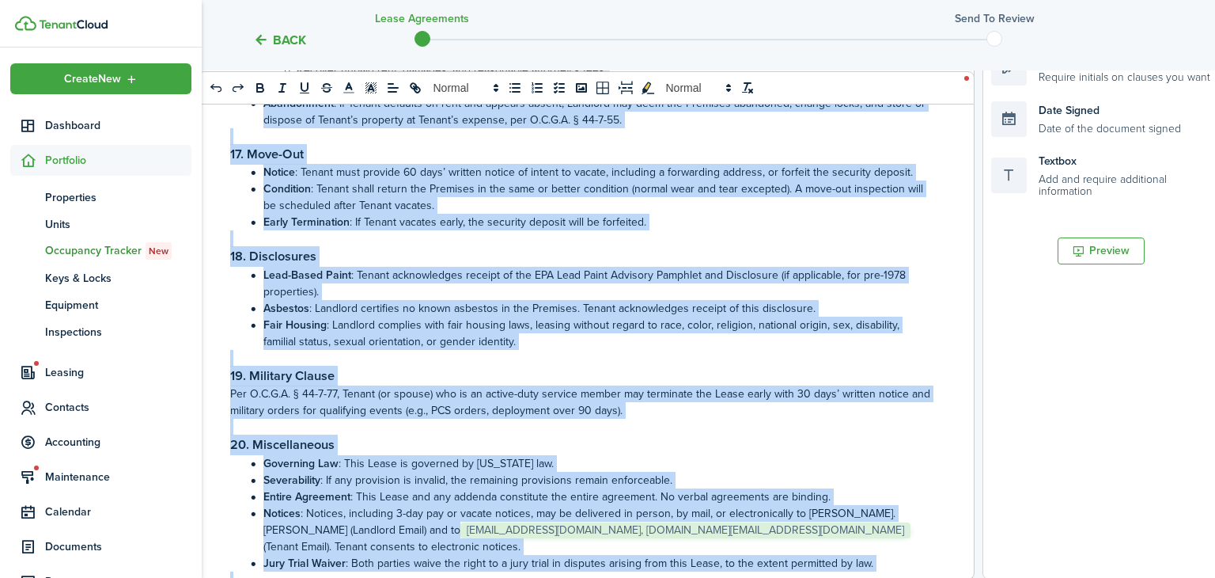
scroll to position [2402, 0]
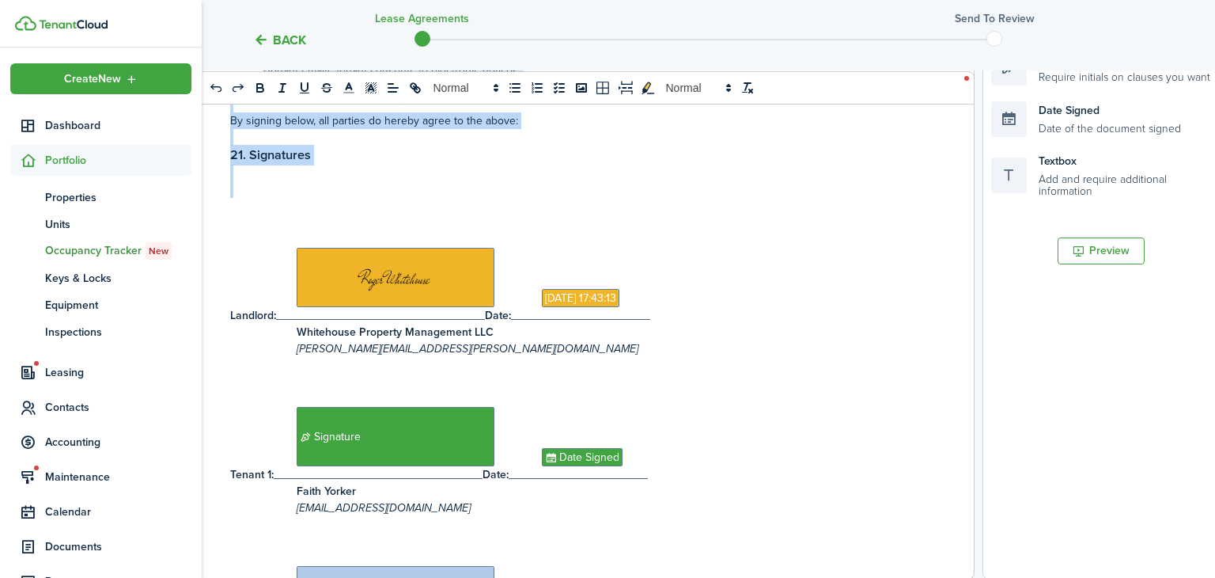
drag, startPoint x: 360, startPoint y: 366, endPoint x: 464, endPoint y: 217, distance: 181.3
click at [464, 217] on div "RESIDENTIAL LEASE AGREEMENT STATE OF [US_STATE] This Residential Lease Agreemen…" at bounding box center [581, 267] width 764 height 621
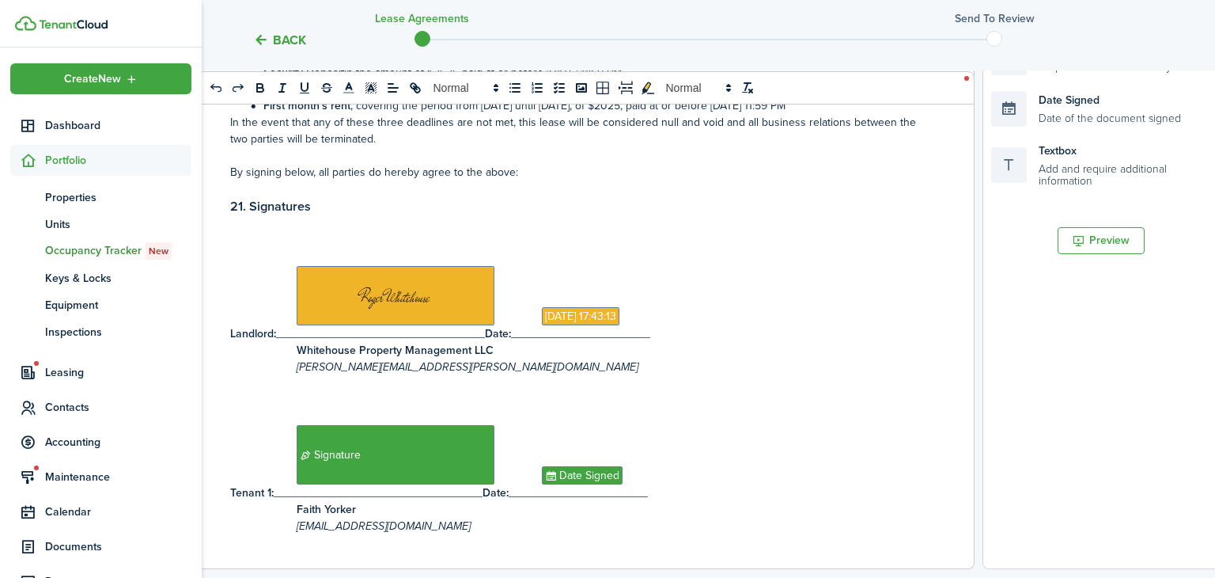
scroll to position [2296, 0]
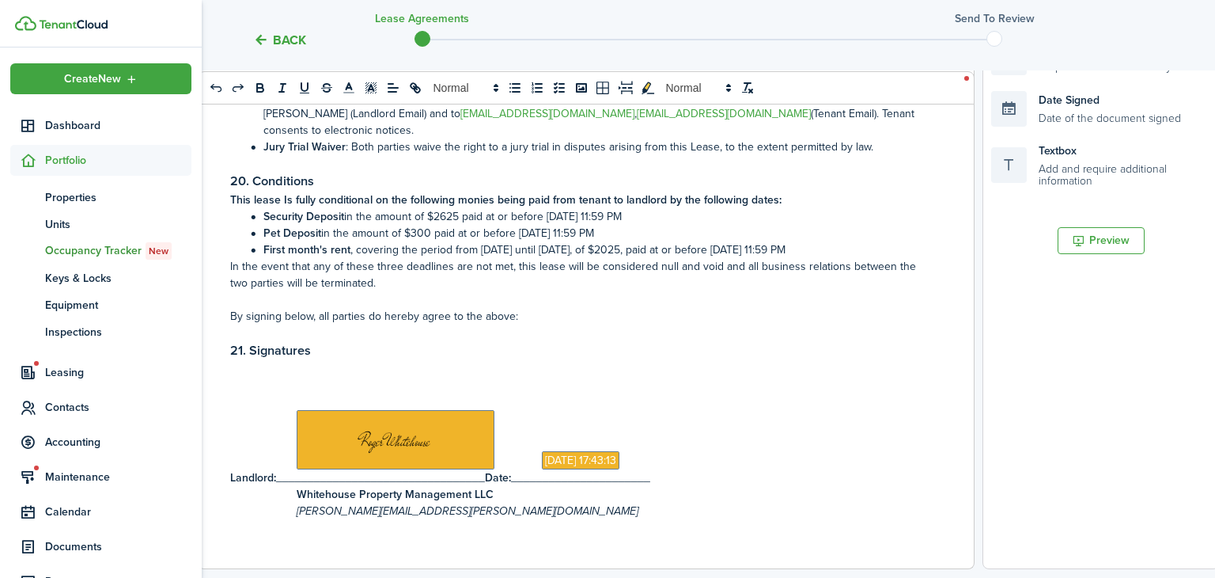
click at [514, 291] on p "In the event that any of these three deadlines are not met, this lease will be …" at bounding box center [580, 274] width 700 height 33
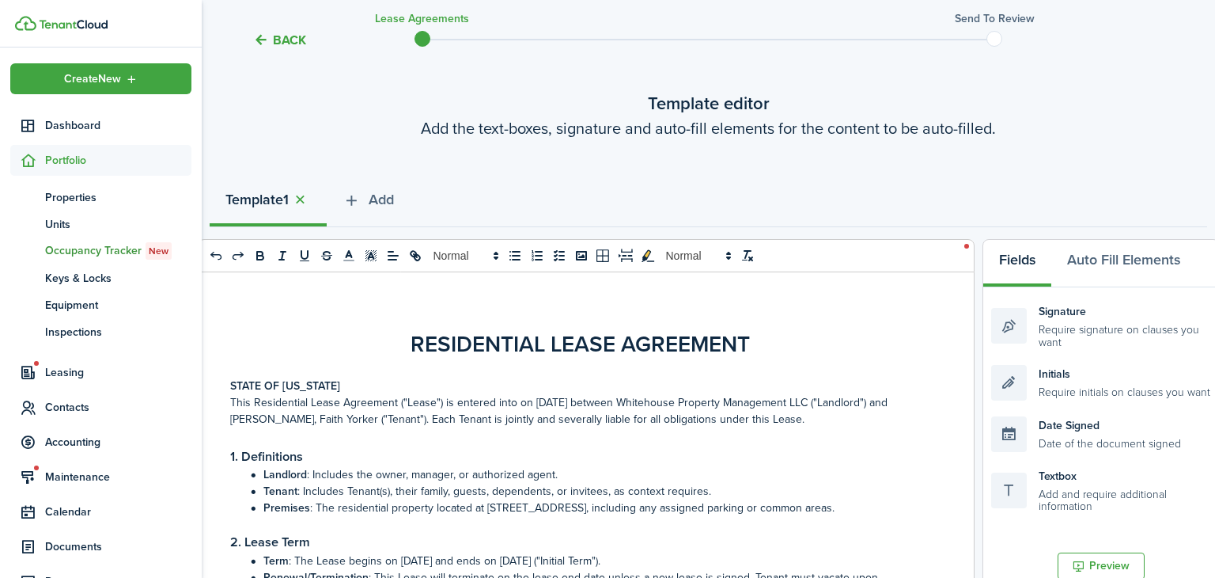
scroll to position [60, 0]
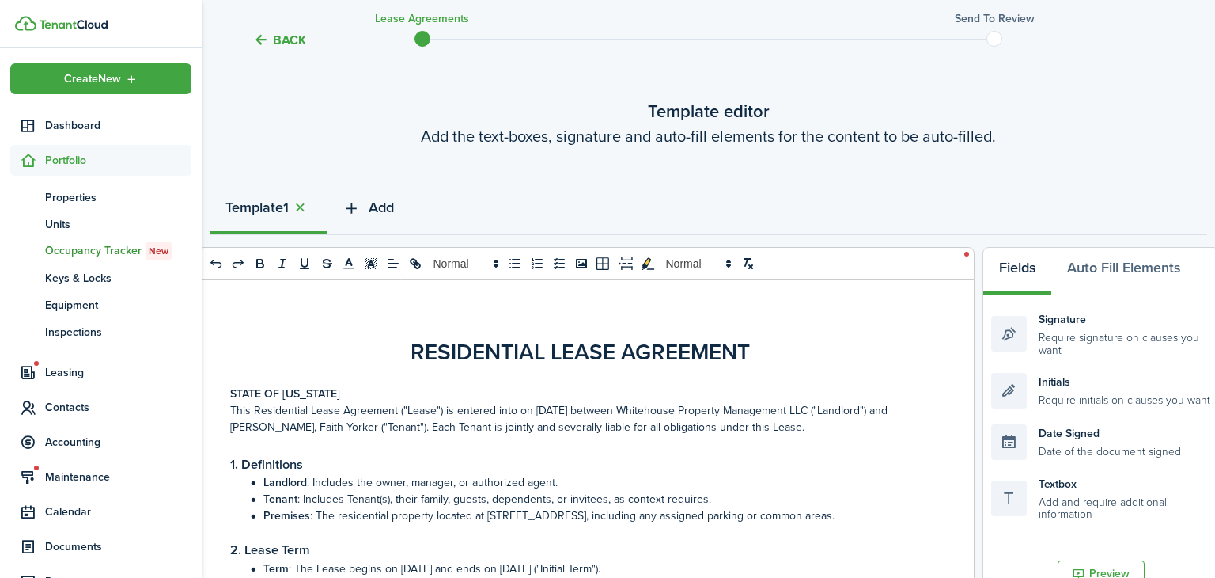
click at [371, 195] on button "Add" at bounding box center [368, 211] width 83 height 47
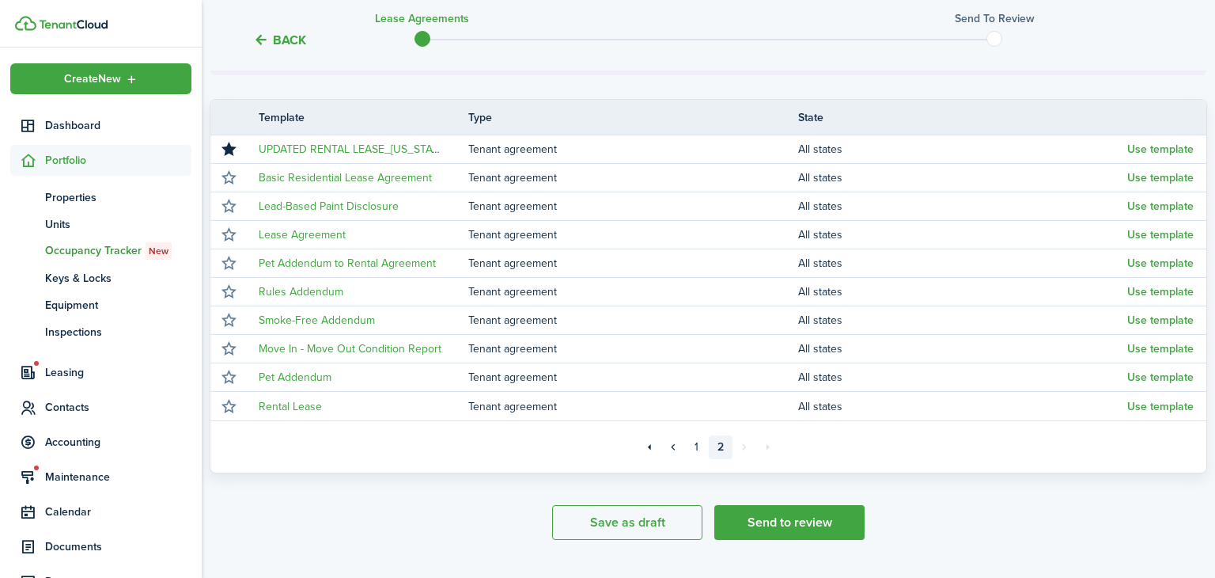
scroll to position [327, 0]
click at [692, 446] on link "1" at bounding box center [697, 448] width 24 height 24
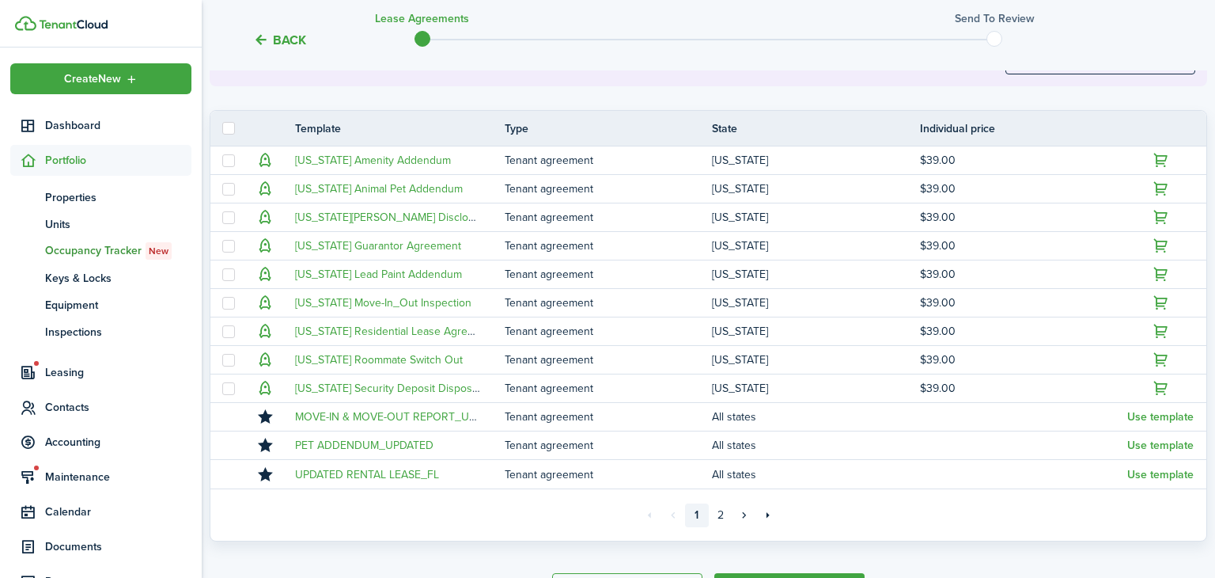
scroll to position [327, 0]
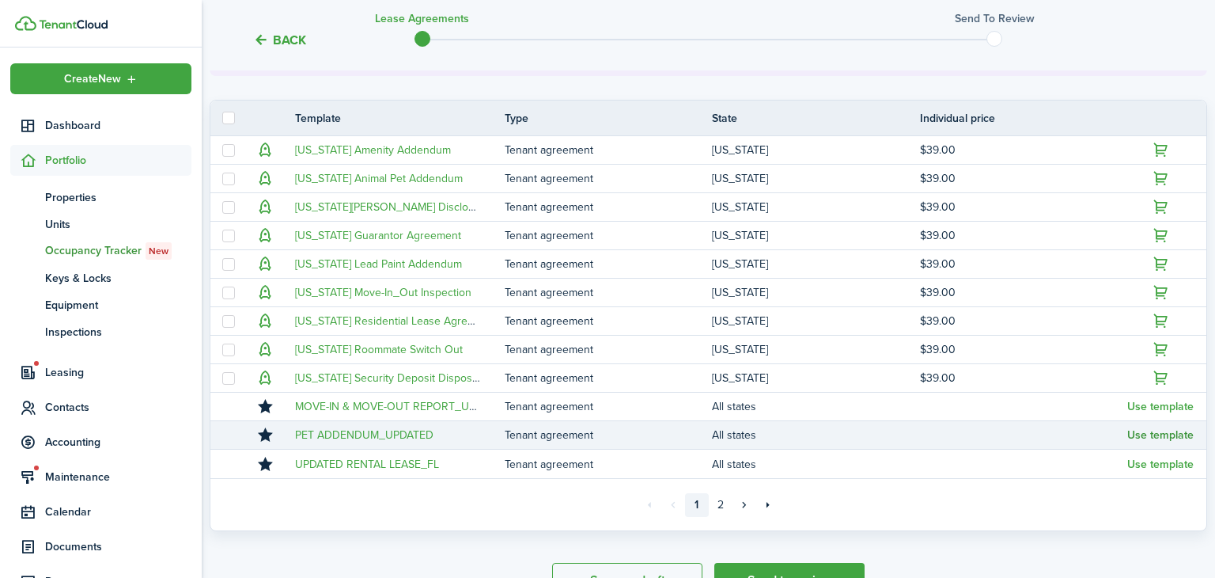
click at [1169, 437] on button "Use template" at bounding box center [1161, 435] width 66 height 13
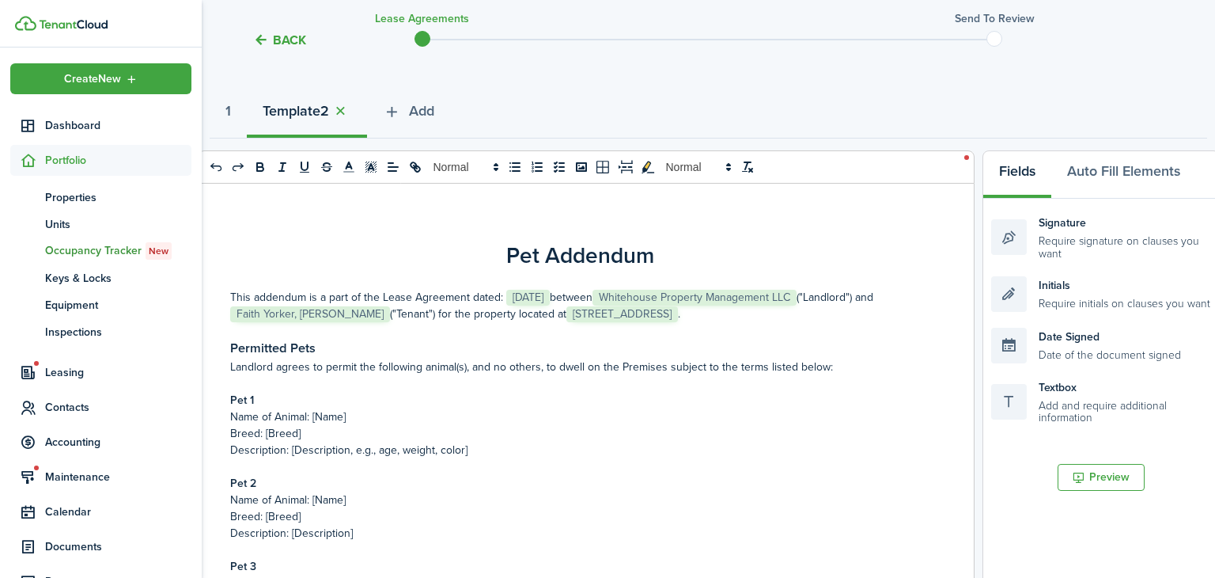
scroll to position [70, 0]
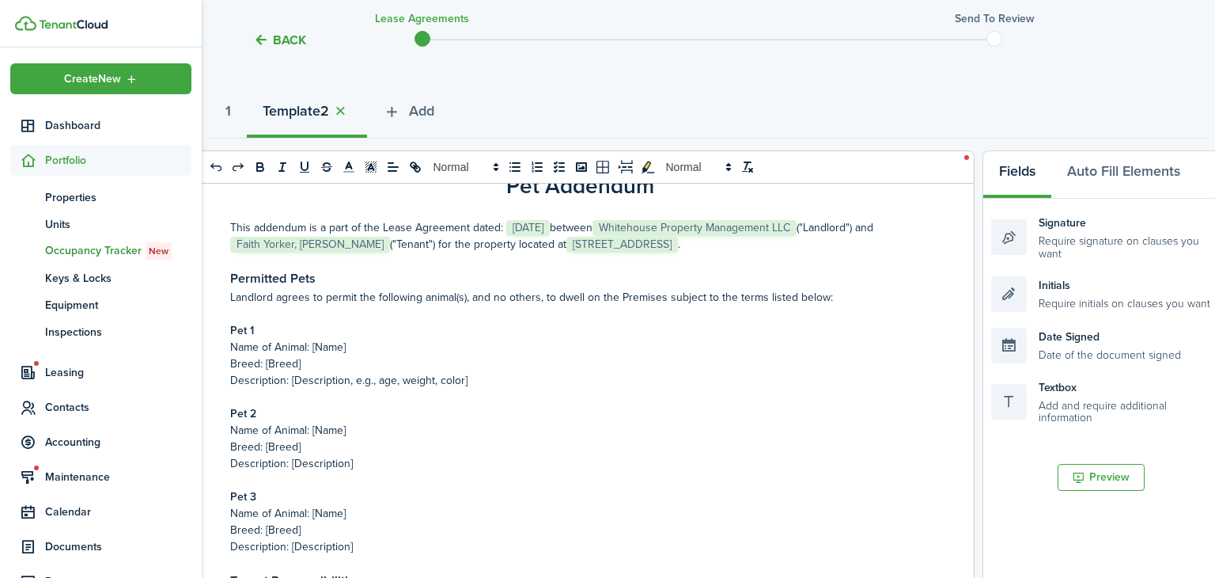
click at [411, 347] on p "Name of Animal: [Name]" at bounding box center [580, 347] width 700 height 17
click at [395, 367] on p "Breed: [Breed]" at bounding box center [580, 363] width 700 height 17
drag, startPoint x: 518, startPoint y: 380, endPoint x: 226, endPoint y: 381, distance: 291.2
click at [226, 381] on div "Pet Addendum This addendum is a part of the Lease Agreement dated: ﻿ [DATE] ﻿ b…" at bounding box center [581, 494] width 764 height 621
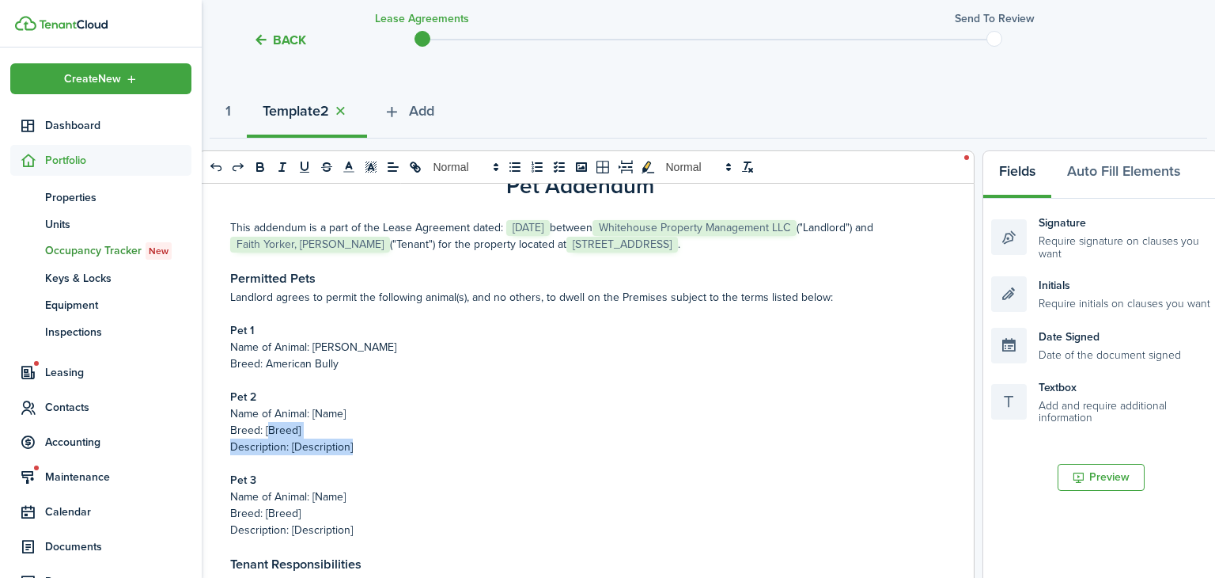
drag, startPoint x: 367, startPoint y: 447, endPoint x: 267, endPoint y: 424, distance: 103.1
click at [267, 424] on div "Pet Addendum This addendum is a part of the Lease Agreement dated: ﻿ [DATE] ﻿ b…" at bounding box center [581, 494] width 764 height 621
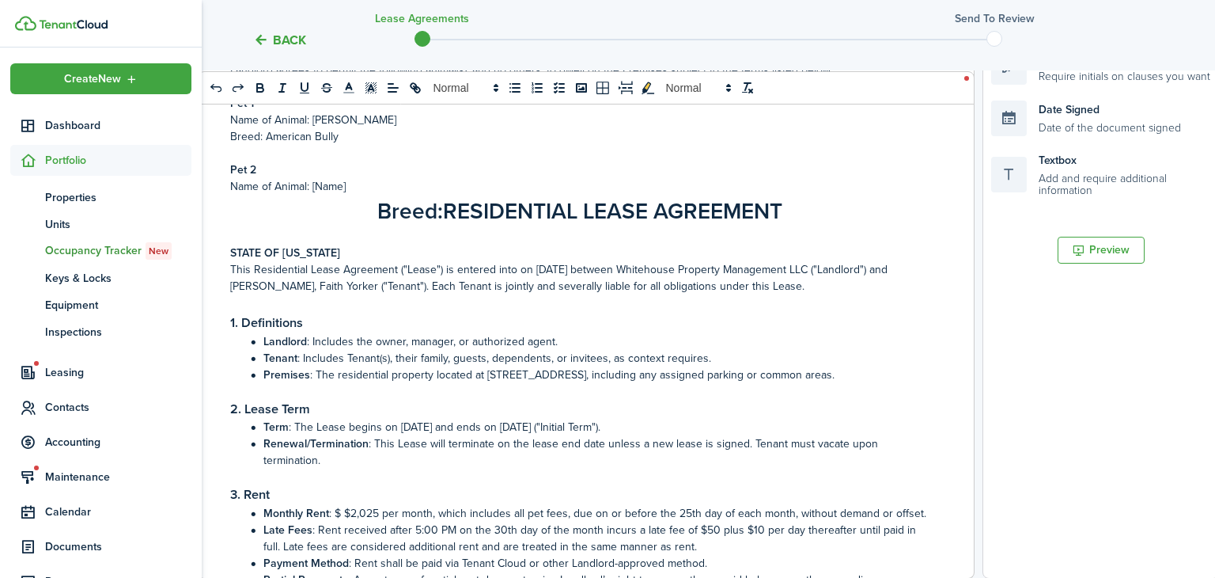
scroll to position [2392, 0]
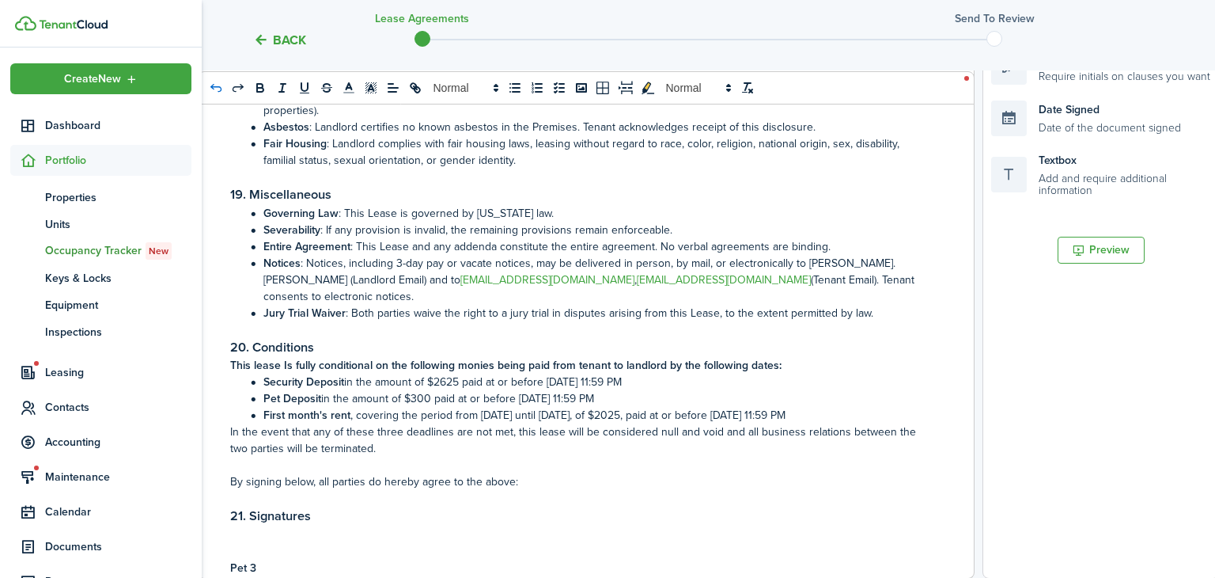
click at [215, 92] on icon "undo: undo" at bounding box center [216, 88] width 14 height 14
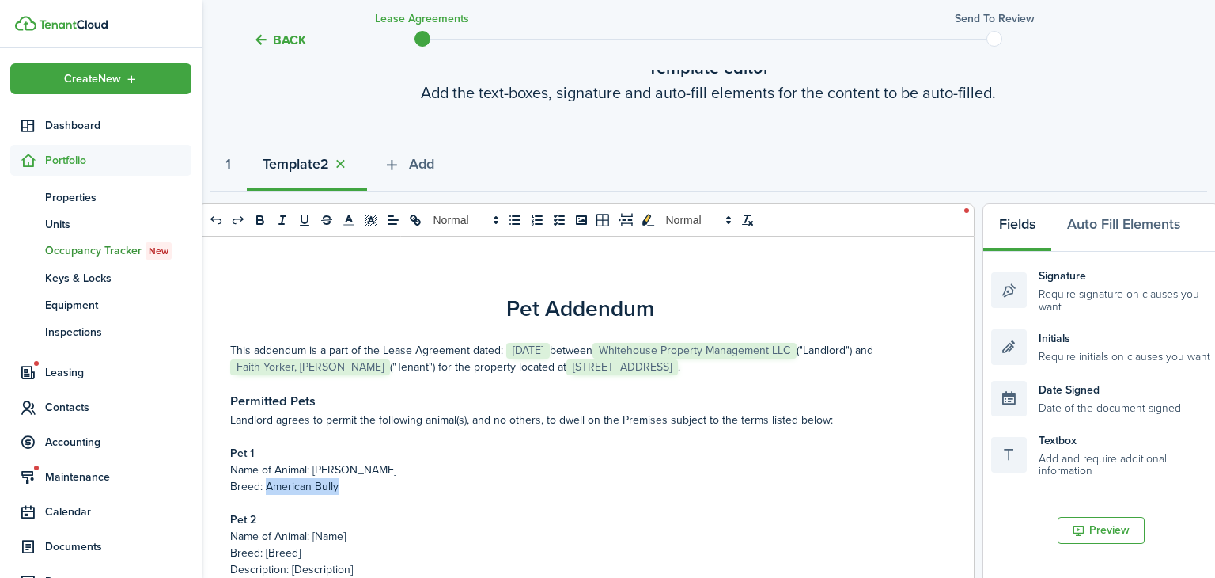
drag, startPoint x: 355, startPoint y: 493, endPoint x: 264, endPoint y: 491, distance: 91.0
click at [264, 491] on p "Breed: American Bully" at bounding box center [580, 486] width 700 height 17
copy p "American Bully"
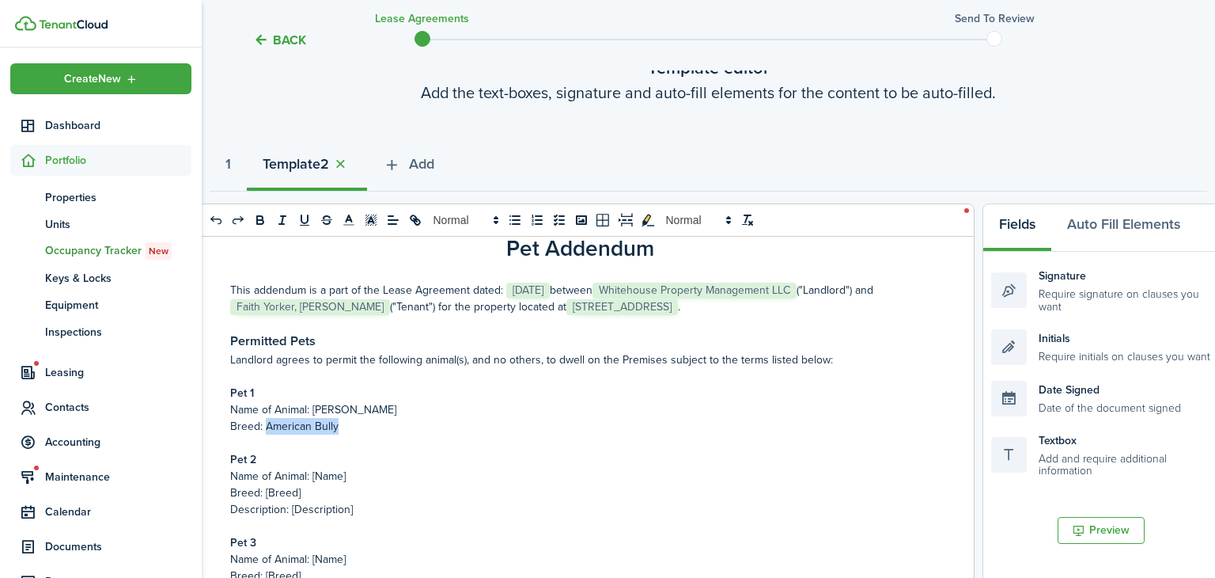
scroll to position [60, 0]
drag, startPoint x: 372, startPoint y: 514, endPoint x: 275, endPoint y: 490, distance: 100.4
click at [275, 490] on div "Pet Addendum This addendum is a part of the Lease Agreement dated: ﻿ [DATE] ﻿ b…" at bounding box center [581, 547] width 764 height 621
click at [365, 472] on p "Name of Animal: [Name]" at bounding box center [580, 476] width 700 height 17
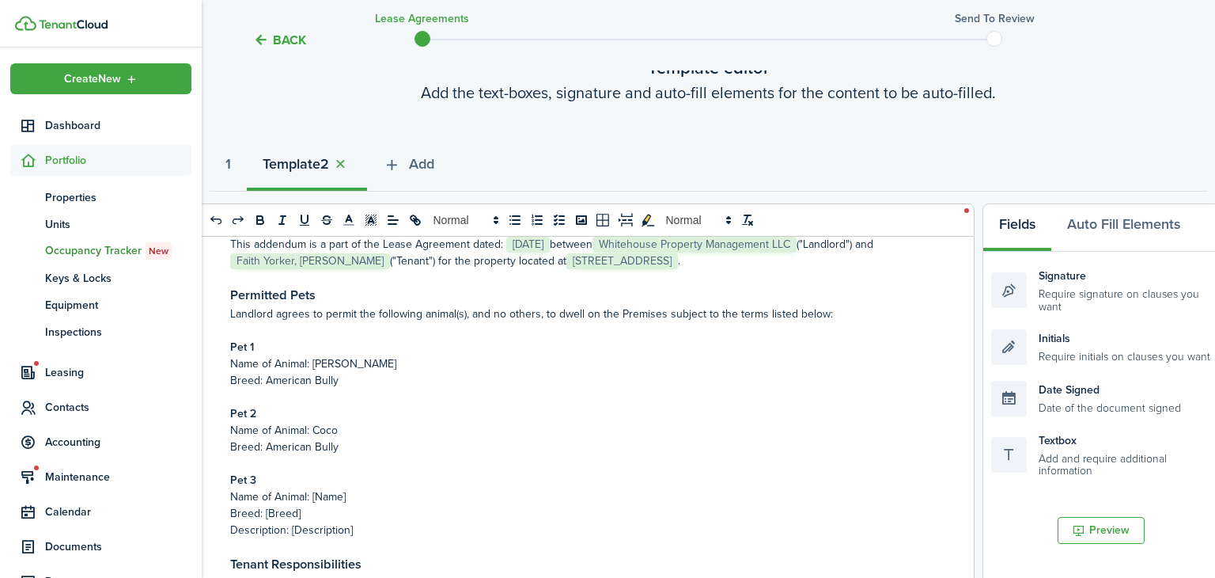
scroll to position [136, 0]
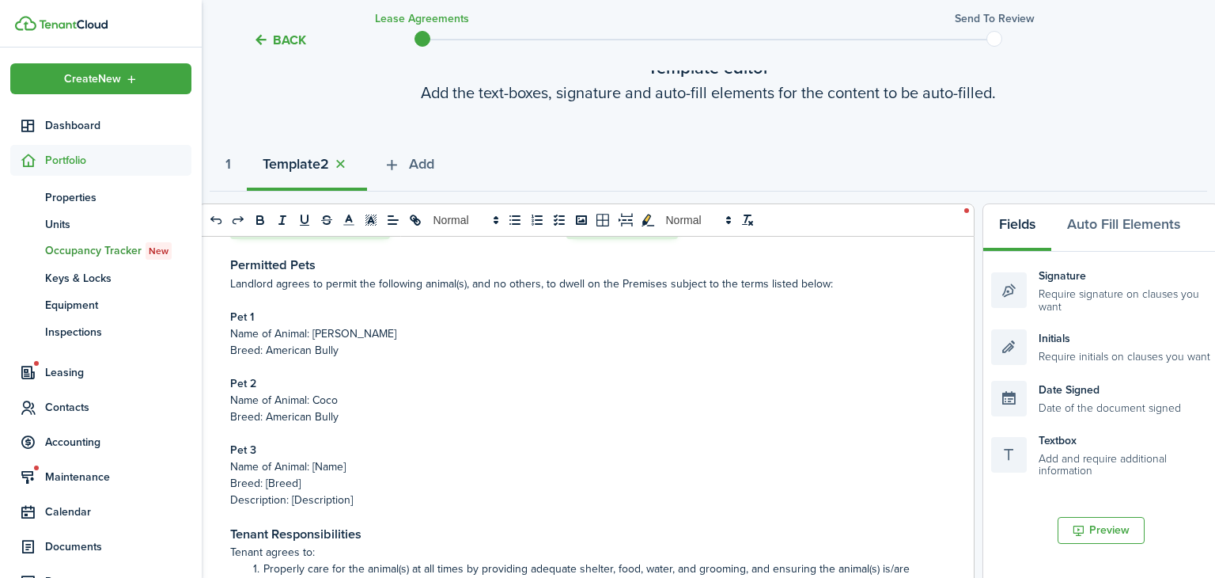
click at [356, 468] on p "Name of Animal: [Name]" at bounding box center [580, 466] width 700 height 17
drag, startPoint x: 361, startPoint y: 504, endPoint x: 264, endPoint y: 480, distance: 99.4
click at [264, 480] on div "Pet Addendum This addendum is a part of the Lease Agreement dated: ﻿ [DATE] ﻿ b…" at bounding box center [581, 547] width 764 height 621
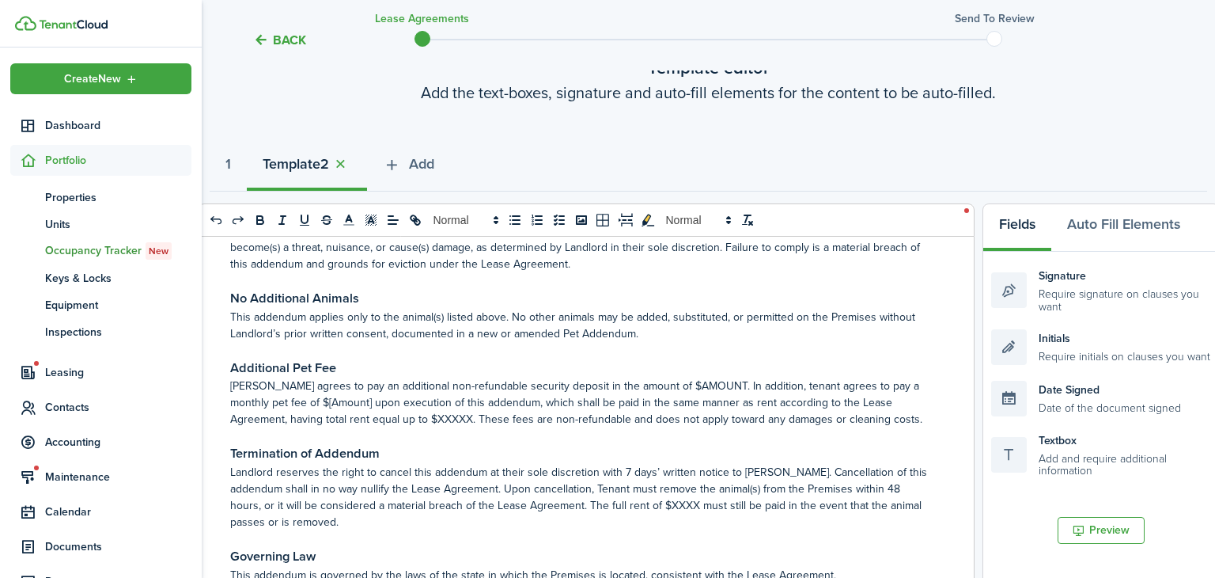
scroll to position [1061, 0]
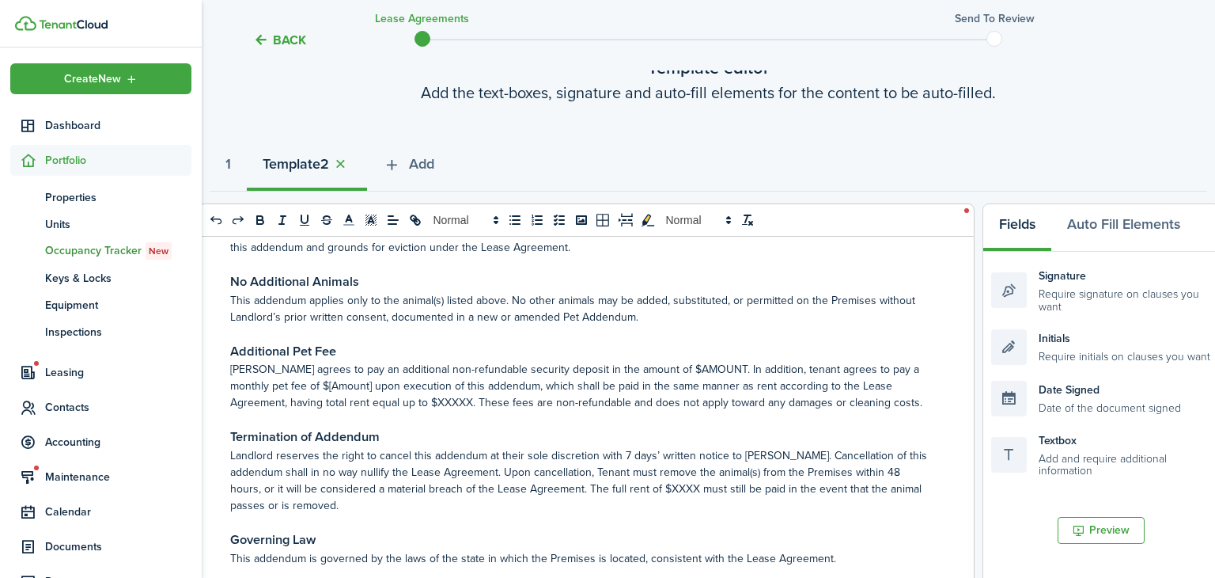
click at [691, 368] on p "[PERSON_NAME] agrees to pay an additional non-refundable security deposit in th…" at bounding box center [580, 386] width 700 height 50
click at [556, 393] on p "[PERSON_NAME] agrees to pay an additional non-refundable security deposit in th…" at bounding box center [580, 386] width 700 height 50
click at [280, 387] on p "[PERSON_NAME] agrees to pay an additional non-refundable security deposit in th…" at bounding box center [580, 386] width 700 height 50
click at [330, 407] on p "[PERSON_NAME] agrees to pay an additional non-refundable security deposit in th…" at bounding box center [580, 386] width 700 height 50
click at [491, 396] on p "[PERSON_NAME] agrees to pay an additional non-refundable security deposit in th…" at bounding box center [580, 386] width 700 height 50
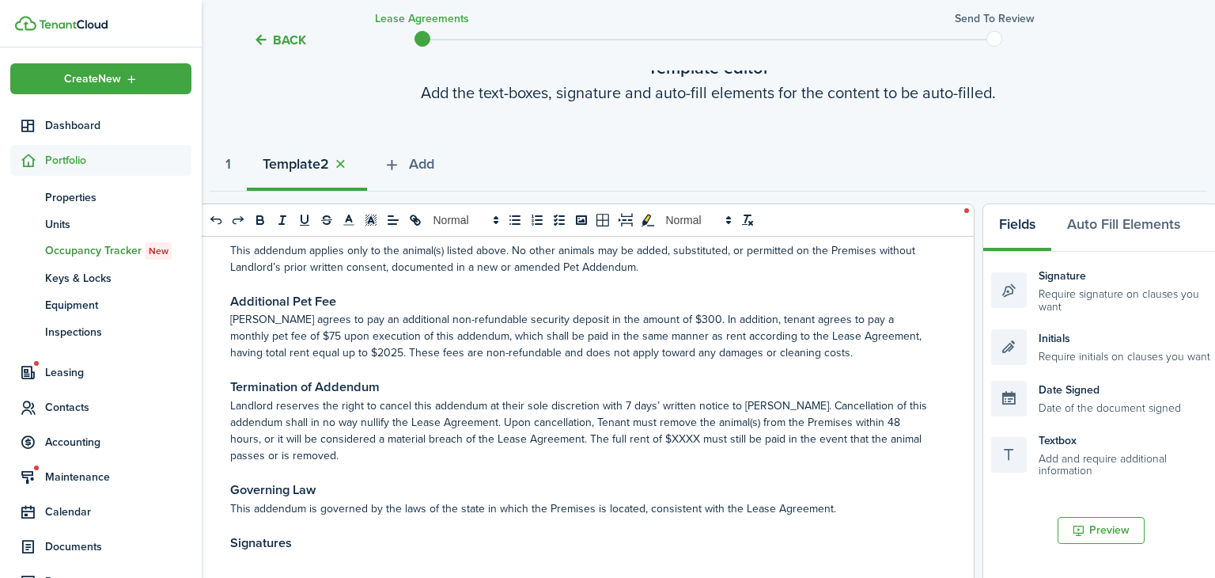
scroll to position [1114, 0]
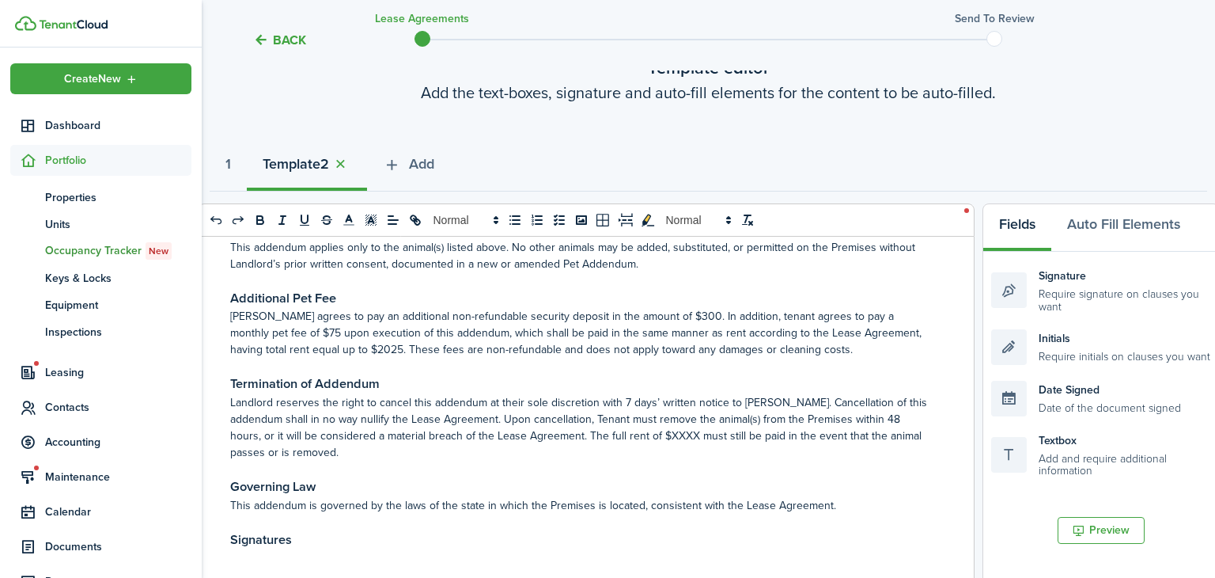
click at [604, 434] on p "Landlord reserves the right to cancel this addendum at their sole discretion wi…" at bounding box center [580, 427] width 700 height 66
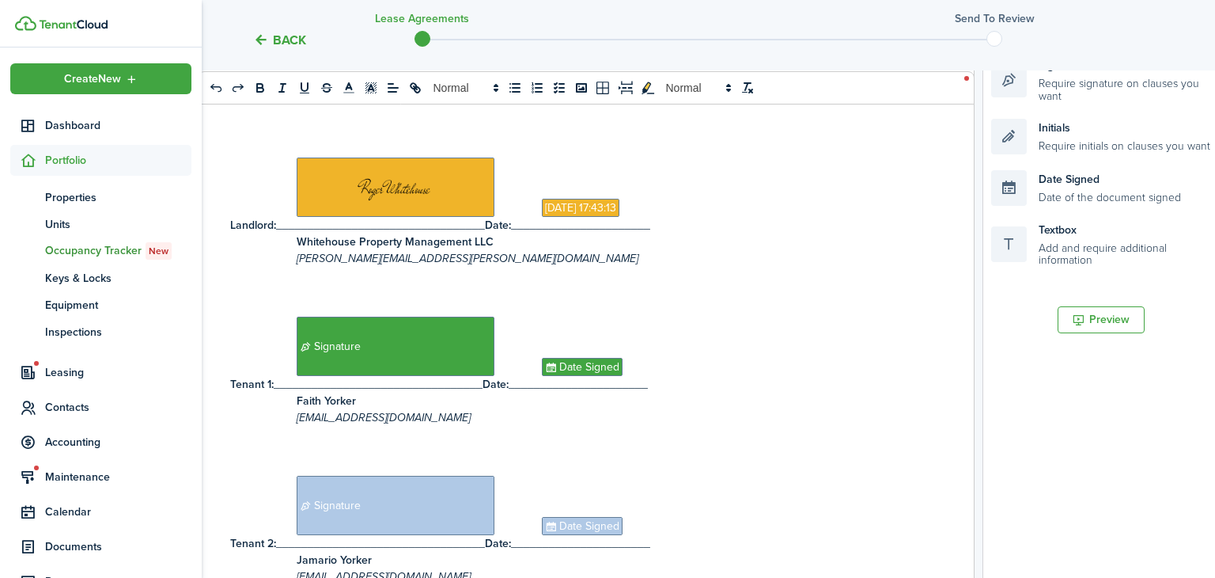
scroll to position [0, 0]
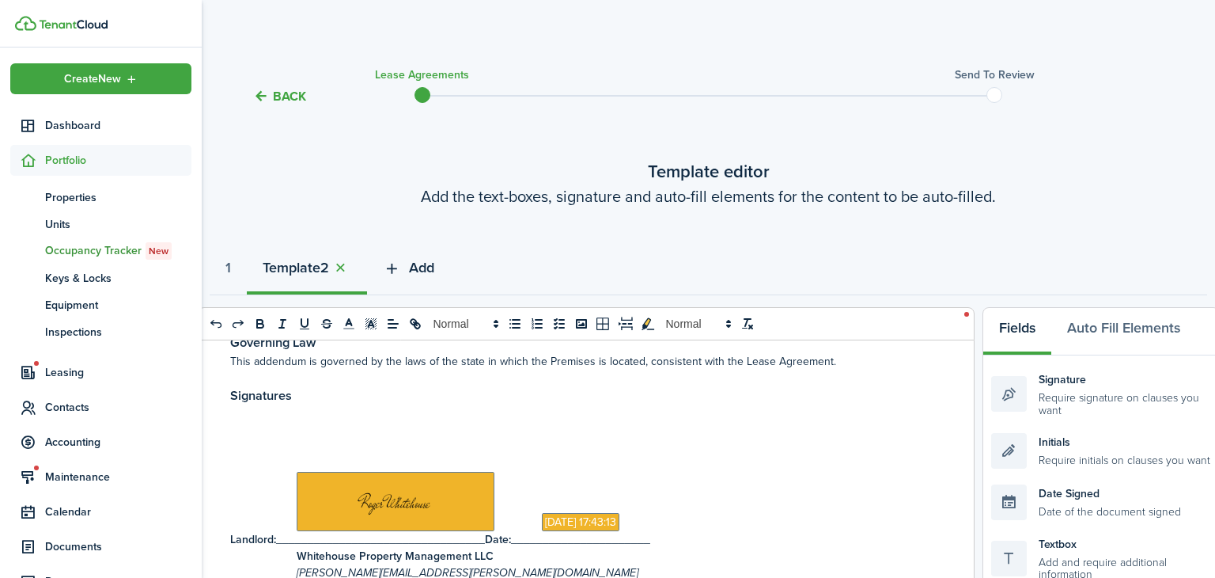
click at [438, 253] on button "Add" at bounding box center [408, 271] width 83 height 47
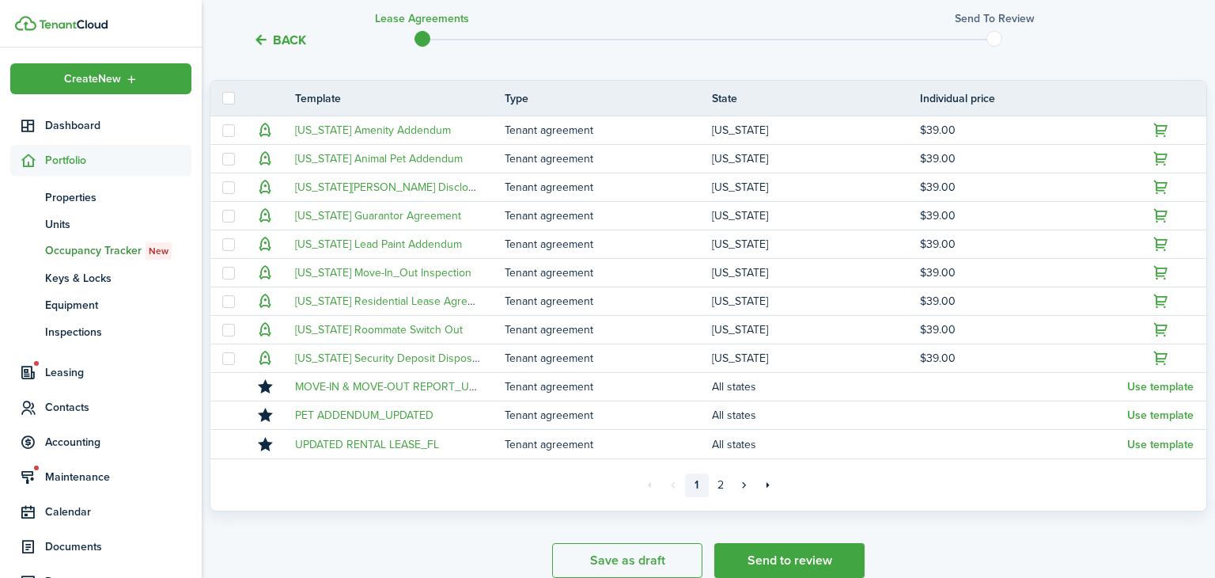
scroll to position [347, 0]
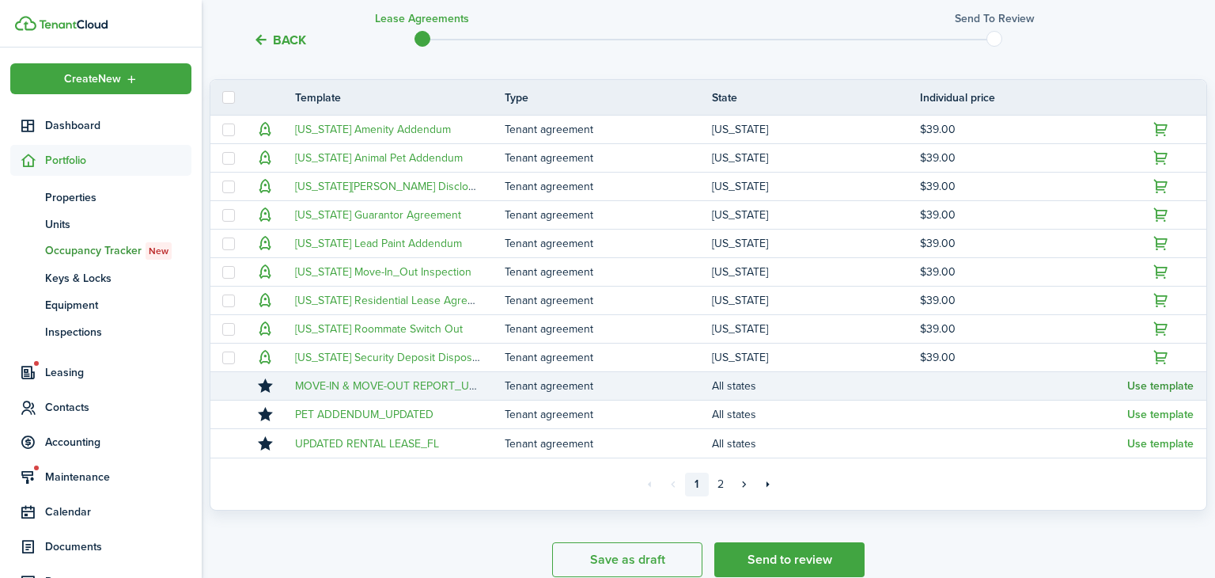
click at [1182, 385] on button "Use template" at bounding box center [1161, 386] width 66 height 13
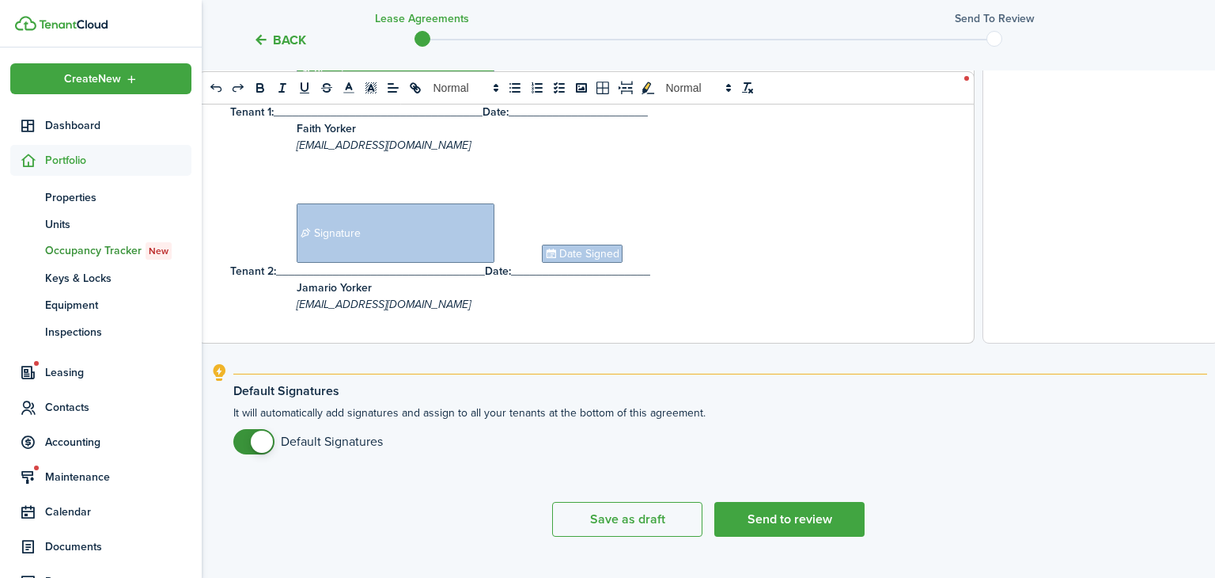
scroll to position [652, 0]
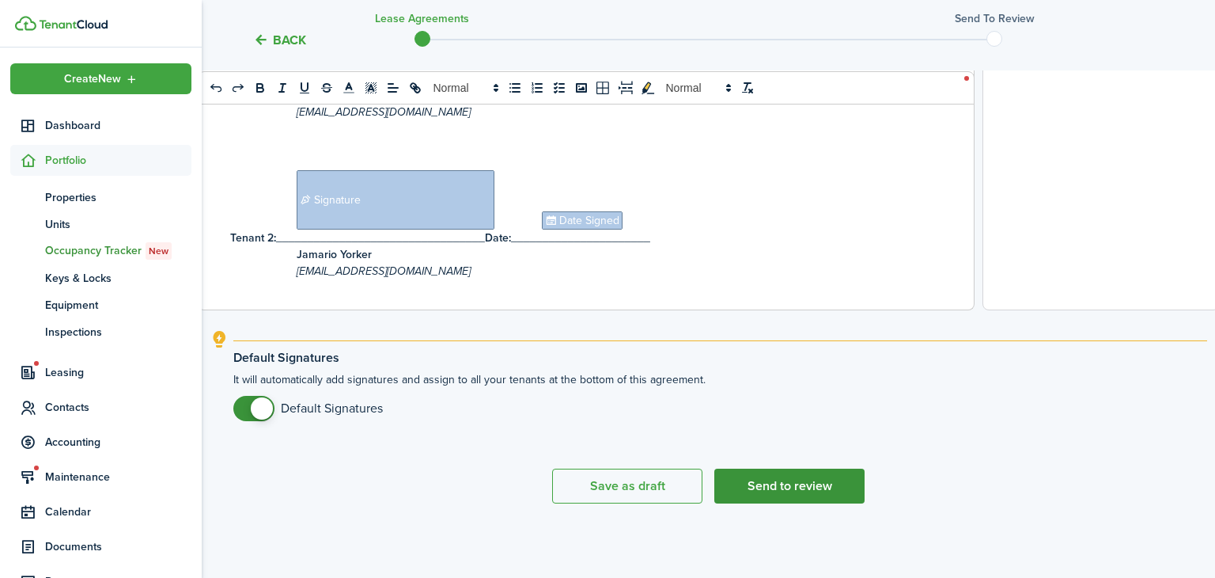
click at [828, 472] on button "Send to review" at bounding box center [790, 485] width 150 height 35
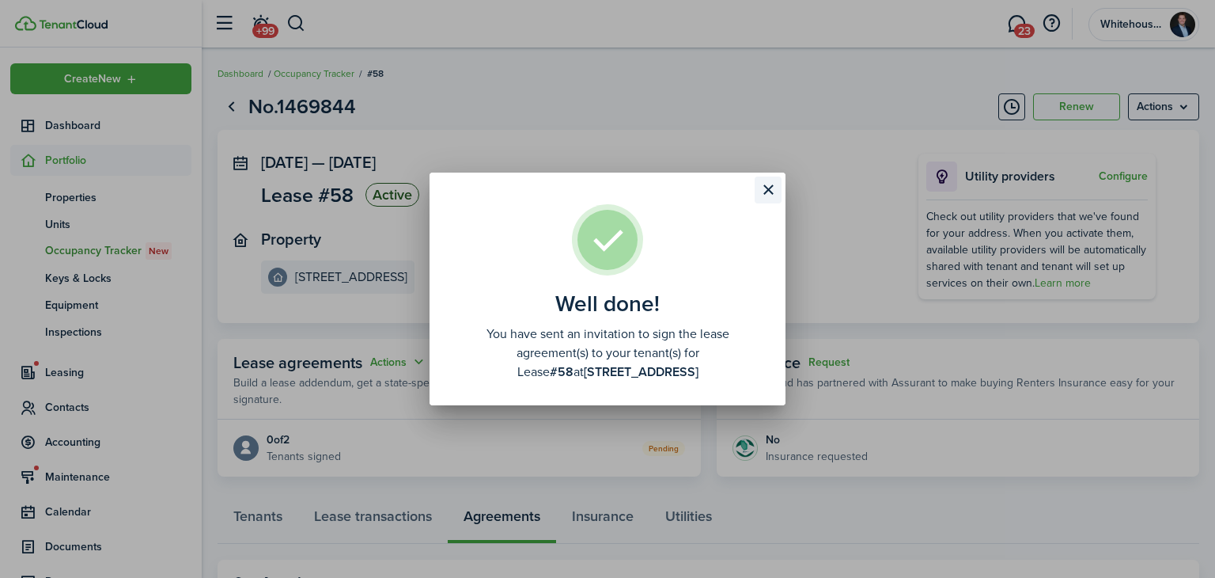
click at [763, 193] on button "Close modal" at bounding box center [768, 189] width 27 height 27
